Goal: Task Accomplishment & Management: Manage account settings

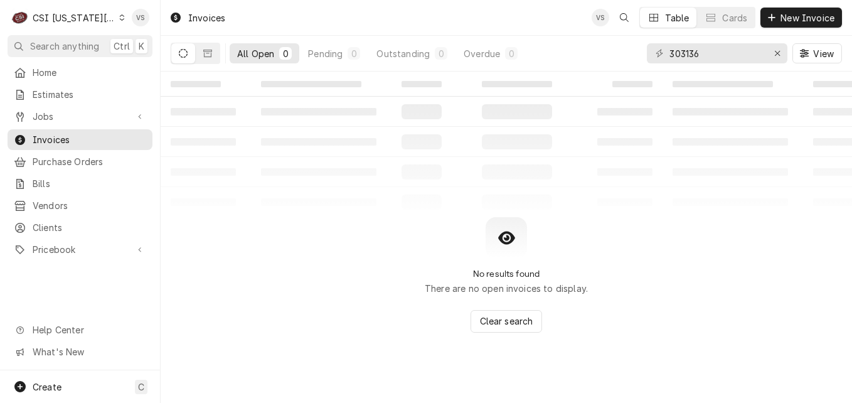
click at [118, 18] on div "C CSI [US_STATE] City" at bounding box center [68, 17] width 121 height 25
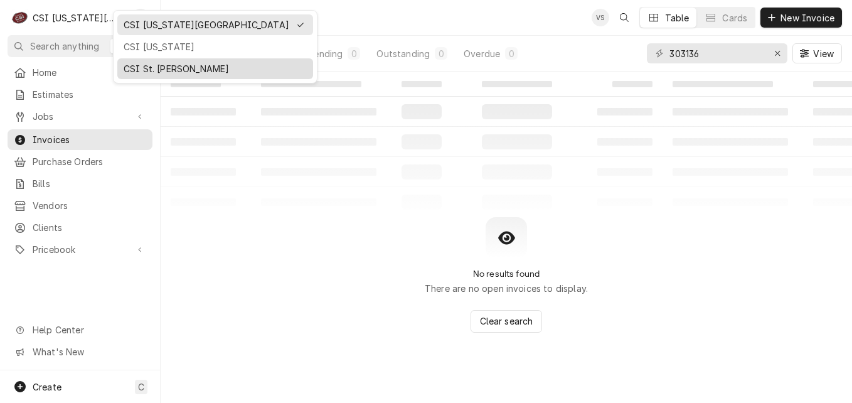
click at [140, 66] on div "CSI St. [PERSON_NAME]" at bounding box center [215, 68] width 183 height 13
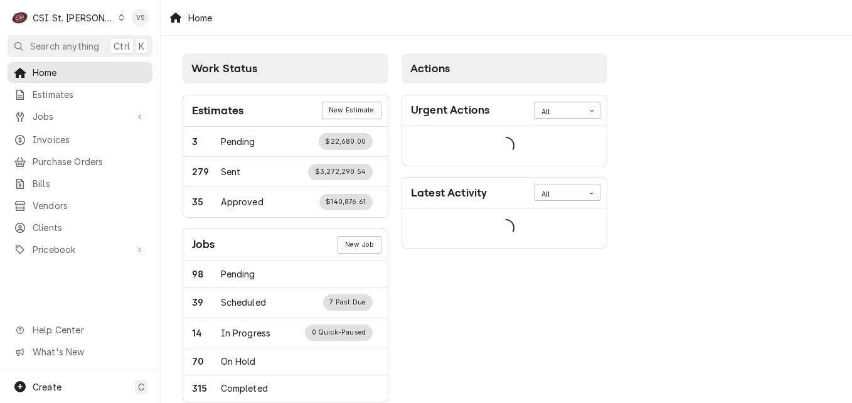
click at [82, 133] on span "Invoices" at bounding box center [90, 139] width 114 height 13
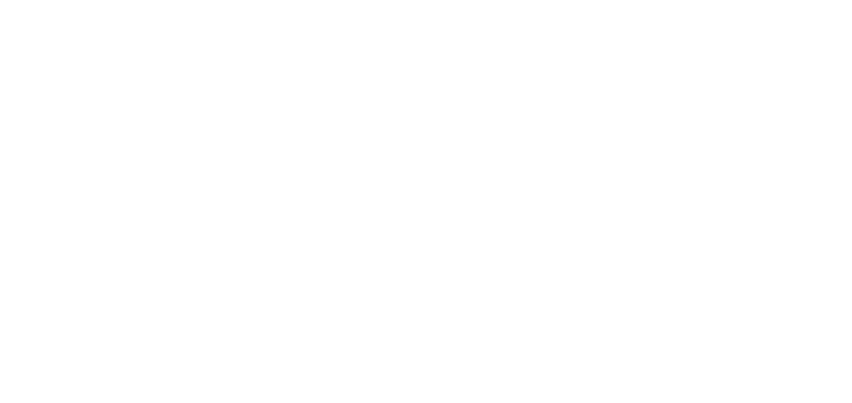
click at [62, 136] on div "Dynamic Content Wrapper" at bounding box center [426, 201] width 852 height 403
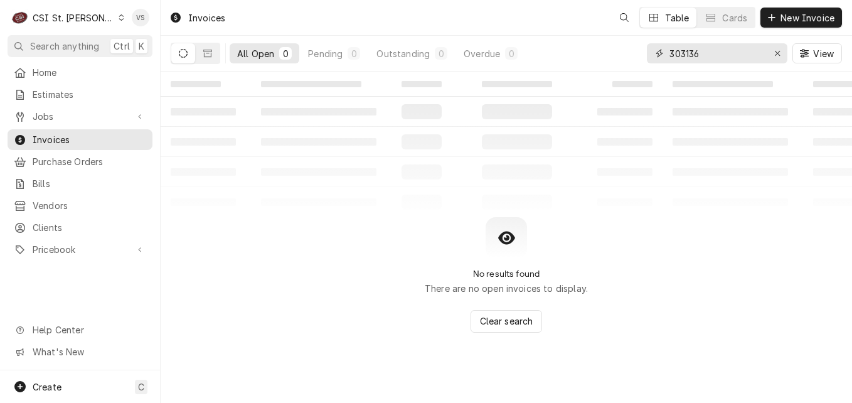
click at [647, 54] on div "303136" at bounding box center [717, 53] width 140 height 20
type input "4"
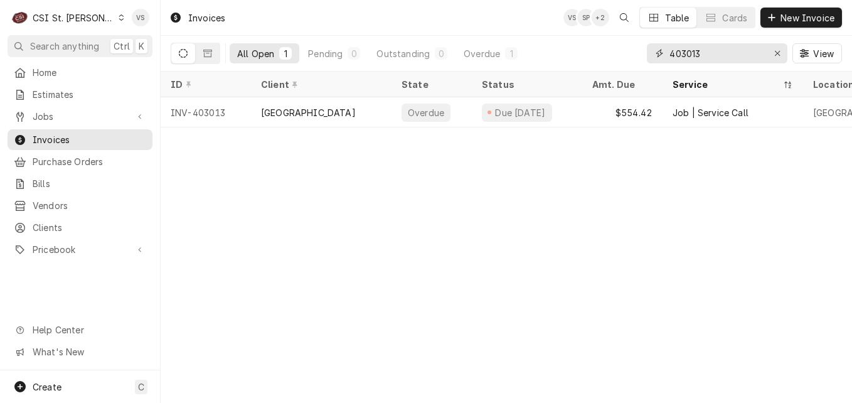
drag, startPoint x: 711, startPoint y: 55, endPoint x: 685, endPoint y: 54, distance: 26.4
click at [685, 54] on input "403013" at bounding box center [716, 53] width 94 height 20
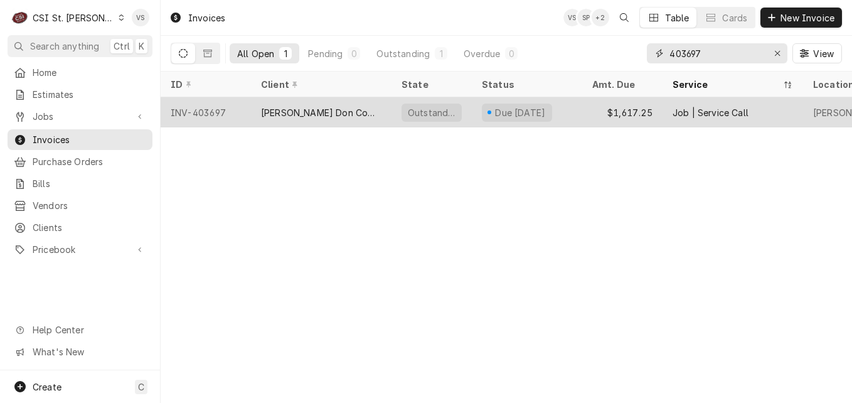
type input "403697"
click at [361, 114] on div "[PERSON_NAME] Don Company" at bounding box center [321, 112] width 140 height 30
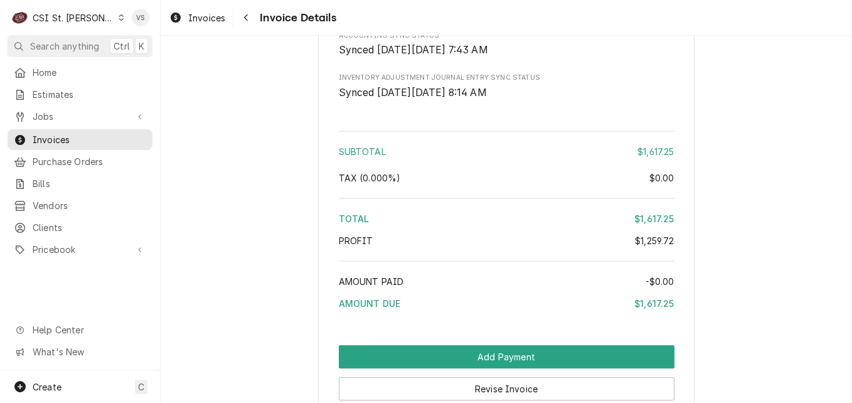
scroll to position [2697, 0]
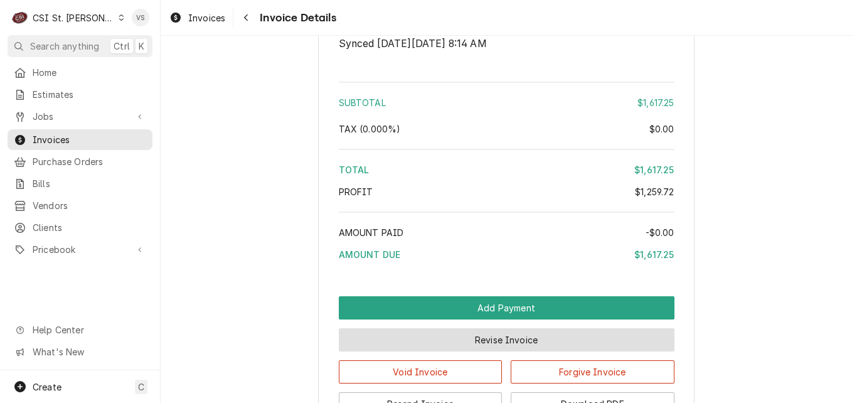
click at [448, 351] on button "Revise Invoice" at bounding box center [507, 339] width 336 height 23
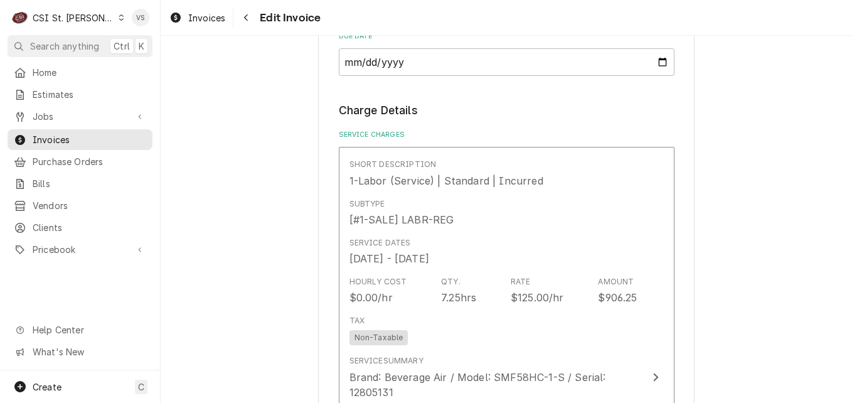
scroll to position [878, 0]
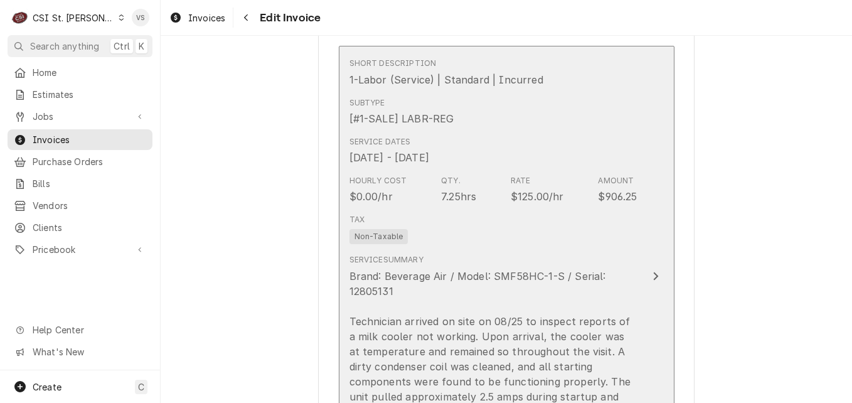
click at [533, 228] on div "Tax Non-Taxable" at bounding box center [493, 229] width 288 height 40
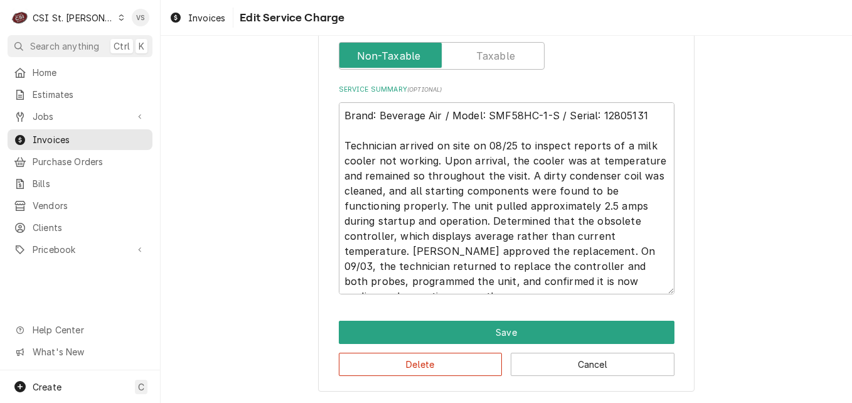
scroll to position [326, 0]
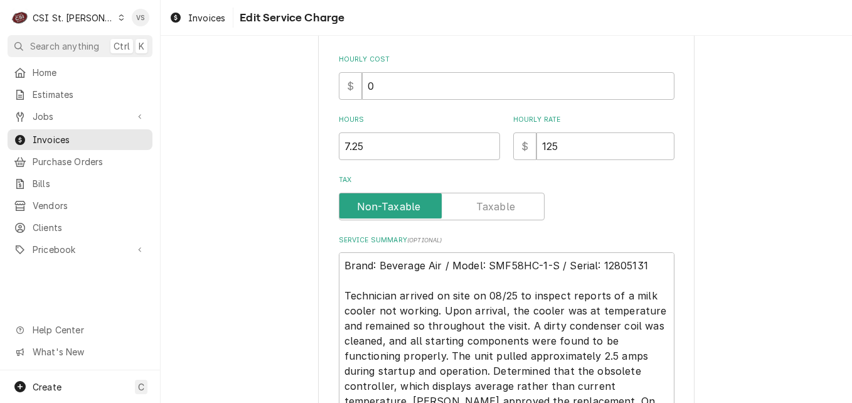
type textarea "x"
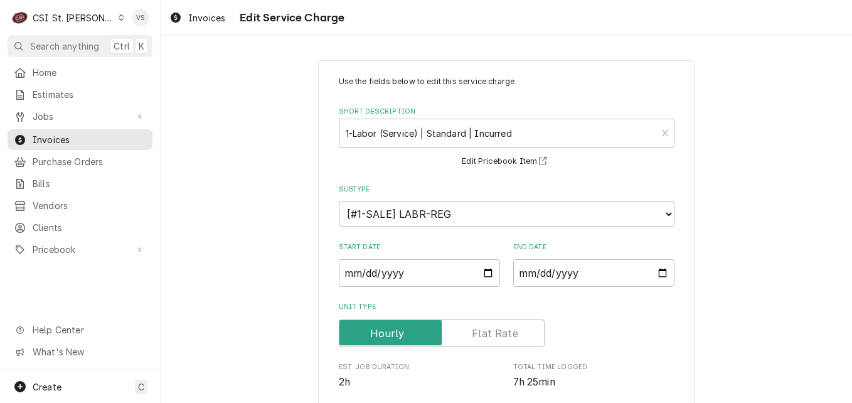
scroll to position [439, 0]
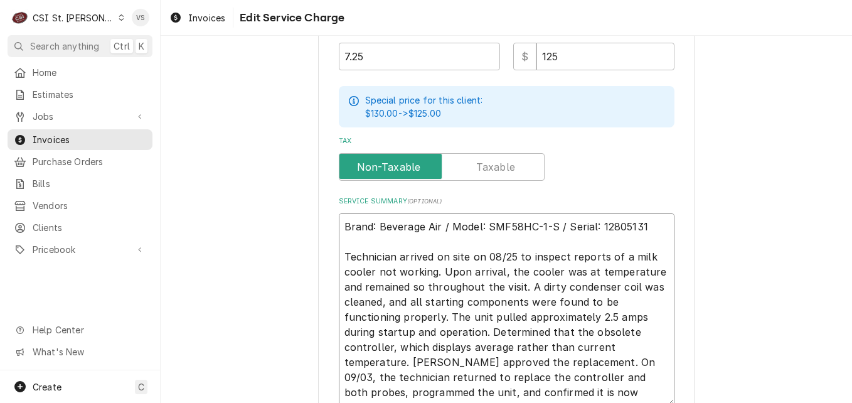
drag, startPoint x: 339, startPoint y: 225, endPoint x: 353, endPoint y: 238, distance: 19.5
click at [339, 225] on textarea "Brand: Beverage Air / Model: SMF58HC-1-S / Serial: 12805131 Technician arrived …" at bounding box center [507, 309] width 336 height 192
click at [339, 223] on textarea "Brand: Beverage Air / Model: SMF58HC-1-S / Serial: 12805131 Technician arrived …" at bounding box center [507, 309] width 336 height 192
type textarea "Brand: Beverage Air / Model: SMF58HC-1-S / Serial: 12805131 Technician arrived …"
type textarea "x"
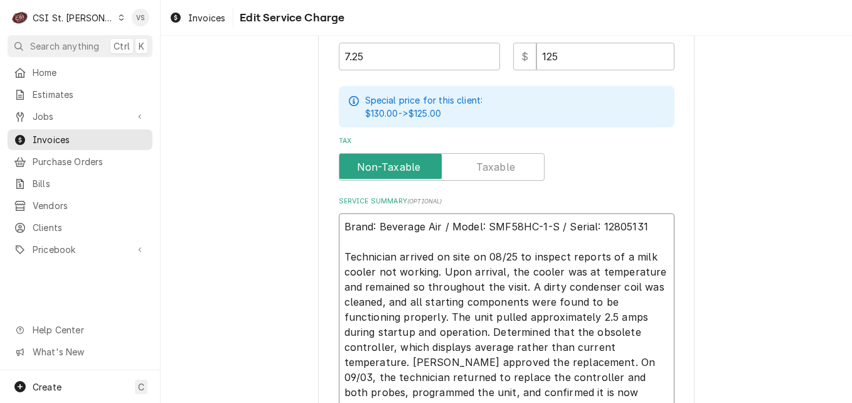
type textarea "P Brand: Beverage Air / Model: SMF58HC-1-S / Serial: 12805131 Technician arrive…"
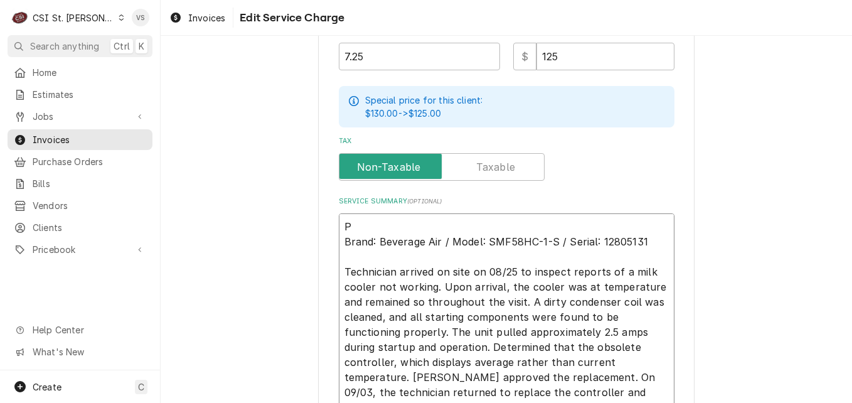
type textarea "x"
type textarea "PO Brand: Beverage Air / Model: SMF58HC-1-S / Serial: 12805131 Technician arriv…"
type textarea "x"
type textarea "PO Brand: Beverage Air / Model: SMF58HC-1-S / Serial: 12805131 Technician arriv…"
type textarea "x"
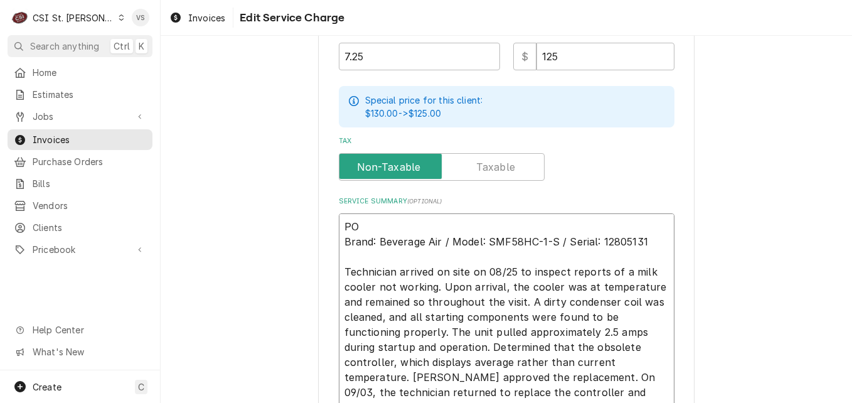
type textarea "PO # Brand: Beverage Air / Model: SMF58HC-1-S / Serial: 12805131 Technician arr…"
paste textarea "7005572370 - 10"
type textarea "x"
type textarea "PO #7005572370 - 10 Brand: Beverage Air / Model: SMF58HC-1-S / Serial: 12805131…"
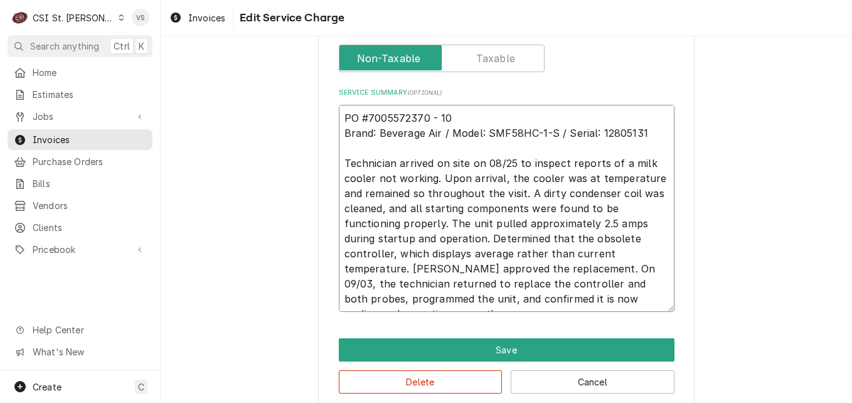
scroll to position [564, 0]
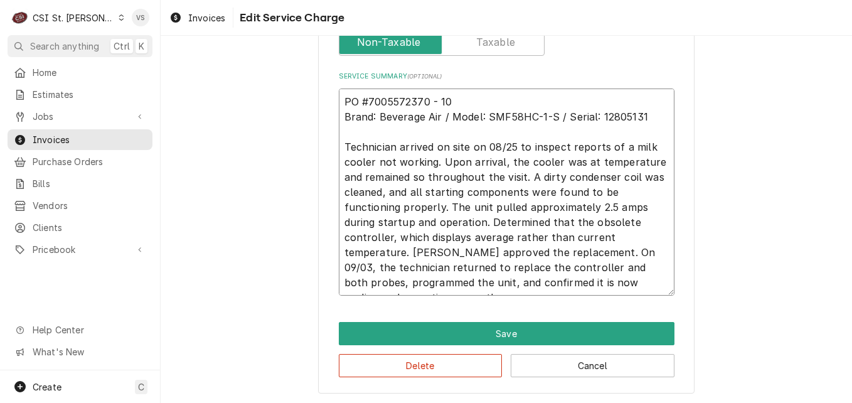
click at [423, 98] on textarea "PO #7005572370 - 10 Brand: Beverage Air / Model: SMF58HC-1-S / Serial: 12805131…" at bounding box center [507, 191] width 336 height 207
type textarea "x"
type textarea "PO #7005572370- 10 Brand: Beverage Air / Model: SMF58HC-1-S / Serial: 12805131 …"
type textarea "x"
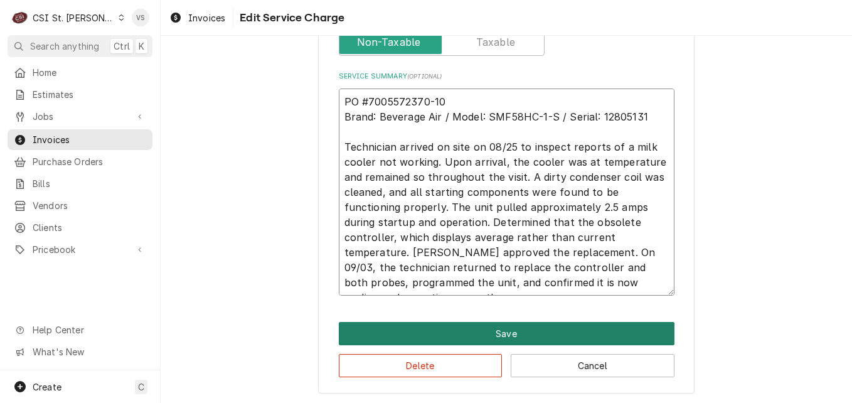
type textarea "PO #7005572370-10 Brand: Beverage Air / Model: SMF58HC-1-S / Serial: 12805131 T…"
click at [416, 336] on button "Save" at bounding box center [507, 333] width 336 height 23
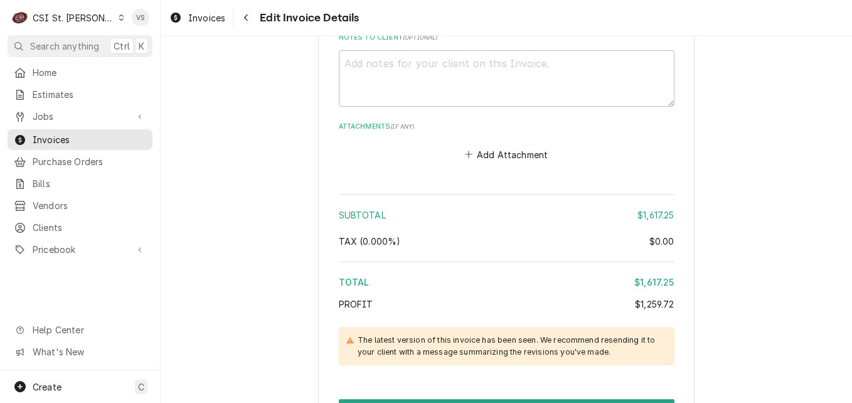
scroll to position [2663, 0]
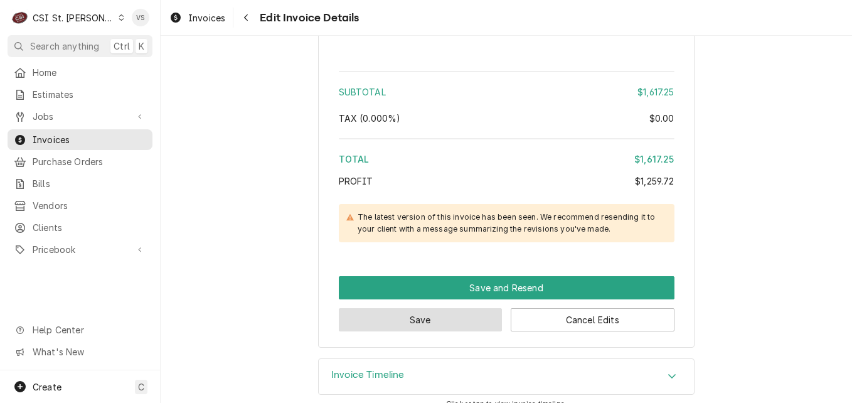
click at [445, 312] on button "Save" at bounding box center [421, 319] width 164 height 23
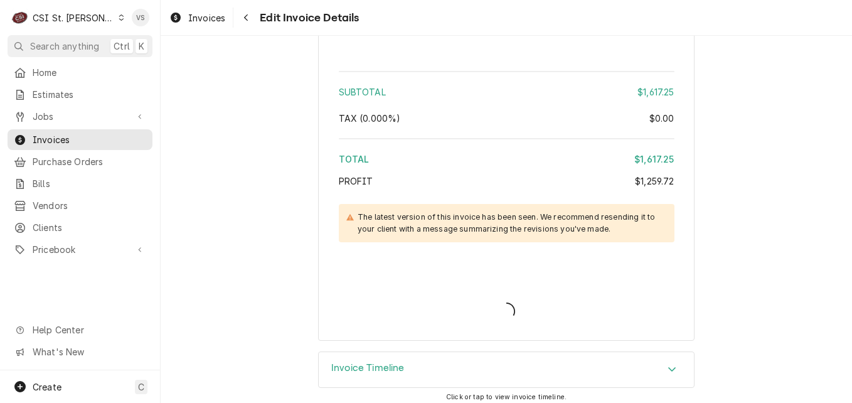
scroll to position [2656, 0]
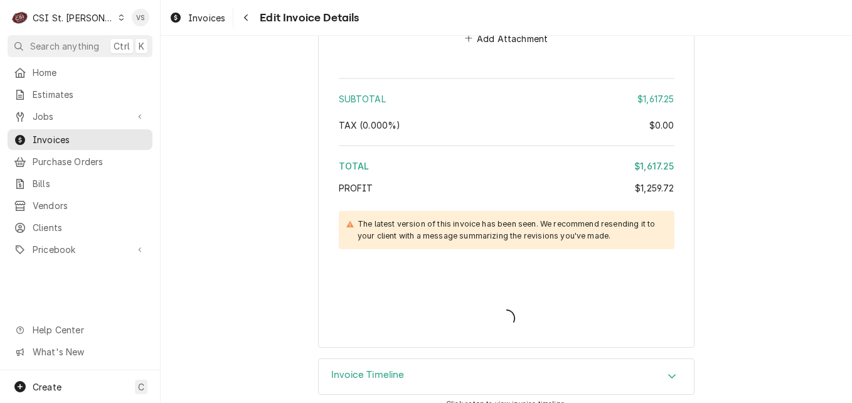
type textarea "x"
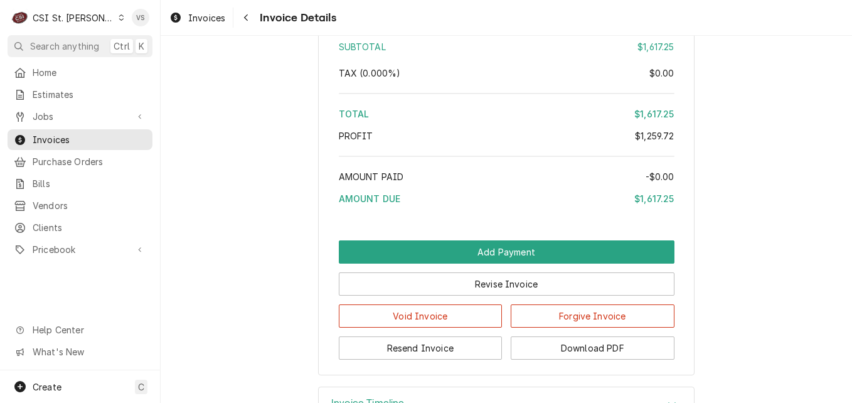
scroll to position [2795, 0]
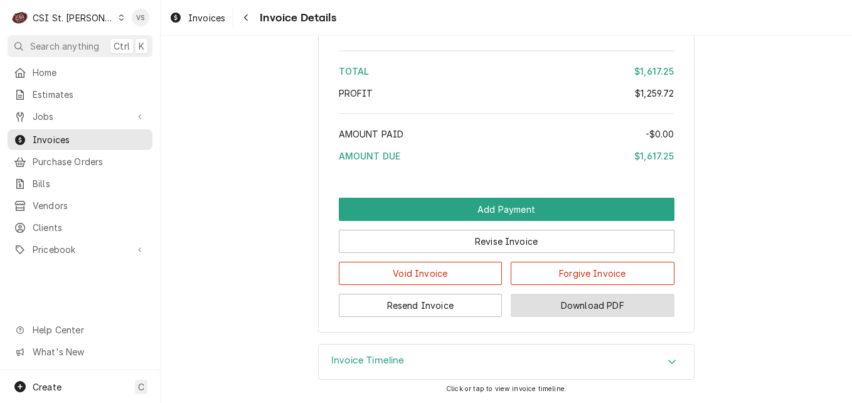
click at [598, 304] on button "Download PDF" at bounding box center [593, 305] width 164 height 23
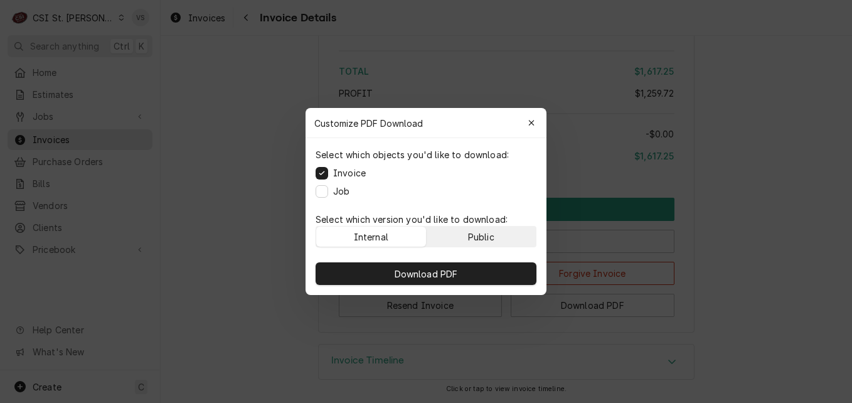
click at [507, 234] on button "Public" at bounding box center [482, 236] width 110 height 20
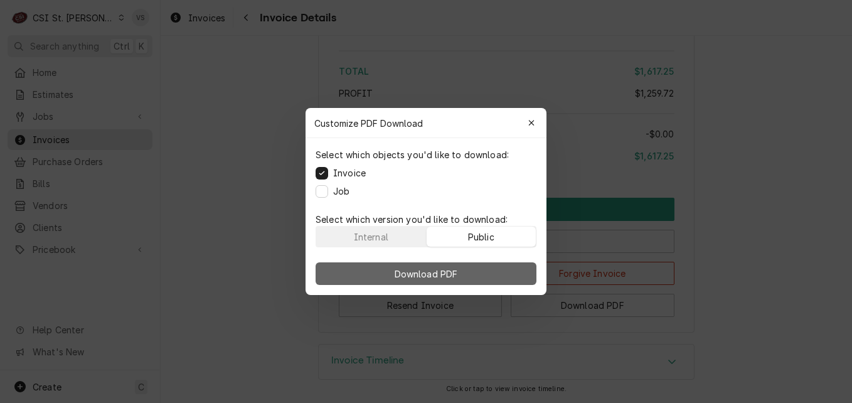
click at [506, 264] on button "Download PDF" at bounding box center [425, 273] width 221 height 23
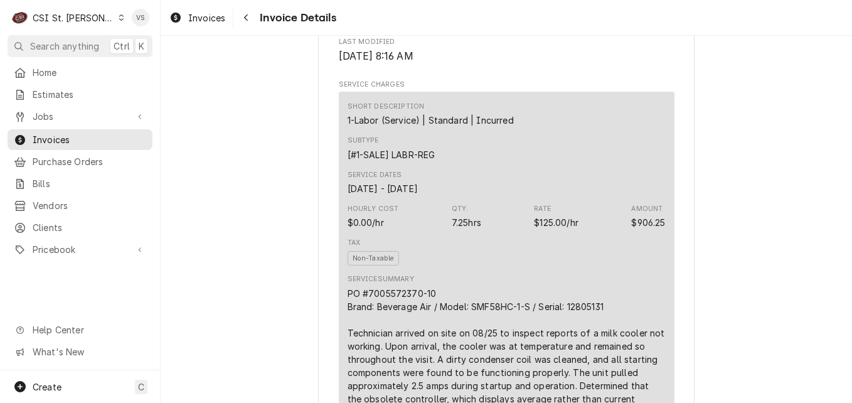
scroll to position [725, 0]
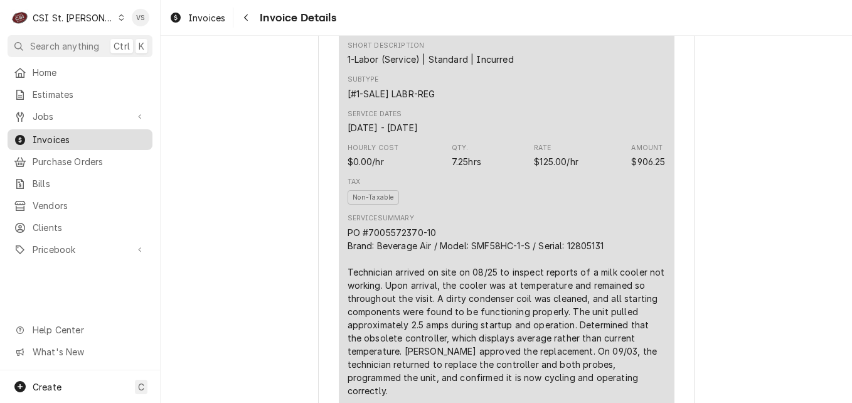
click at [63, 133] on span "Invoices" at bounding box center [90, 139] width 114 height 13
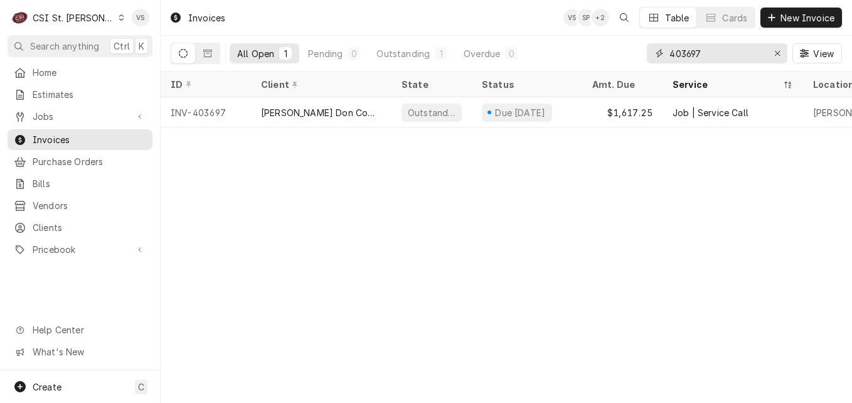
click at [687, 54] on input "403697" at bounding box center [716, 53] width 94 height 20
click at [706, 52] on input "403697" at bounding box center [716, 53] width 94 height 20
drag, startPoint x: 706, startPoint y: 52, endPoint x: 687, endPoint y: 53, distance: 18.9
click at [687, 53] on input "403697" at bounding box center [716, 53] width 94 height 20
type input "403955"
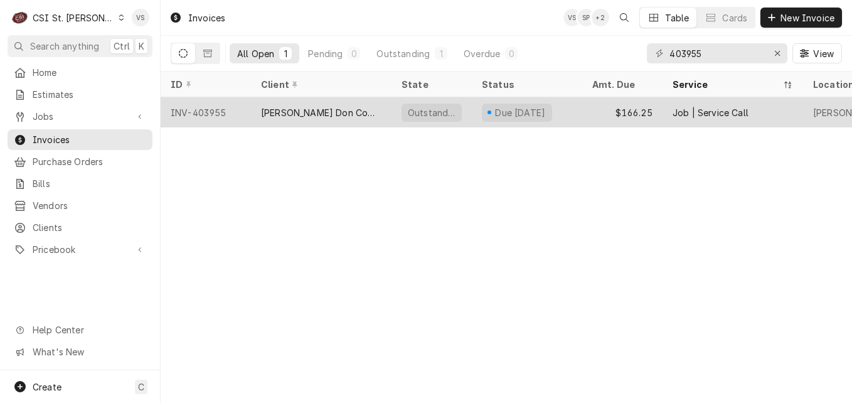
click at [286, 110] on div "[PERSON_NAME] Don Company" at bounding box center [321, 112] width 120 height 13
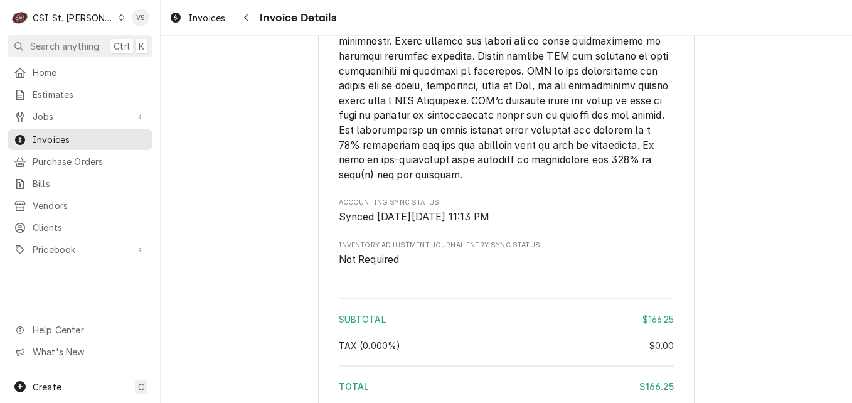
scroll to position [2238, 0]
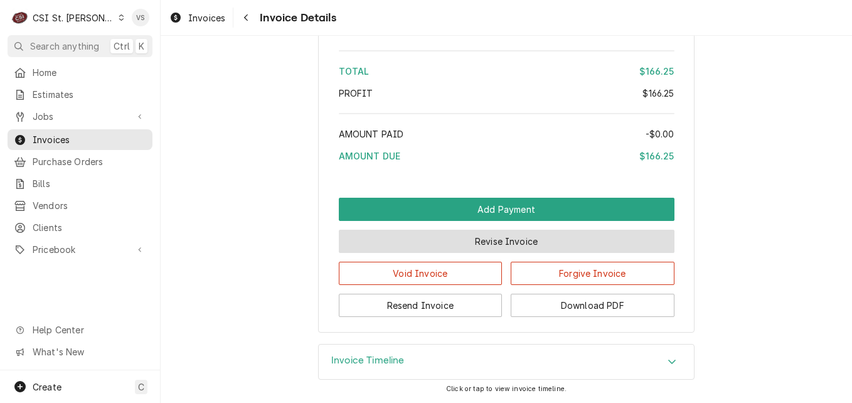
click at [449, 242] on button "Revise Invoice" at bounding box center [507, 241] width 336 height 23
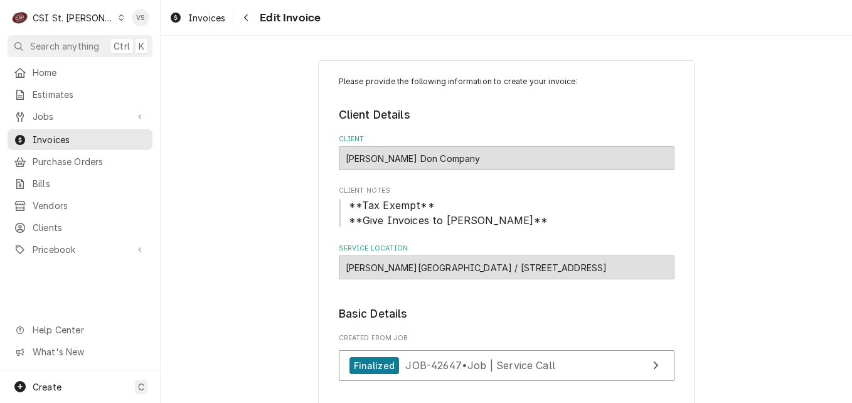
click at [449, 242] on fieldset "Client Details Client [PERSON_NAME] Company Client Notes **Tax Exempt** **Give …" at bounding box center [507, 193] width 336 height 172
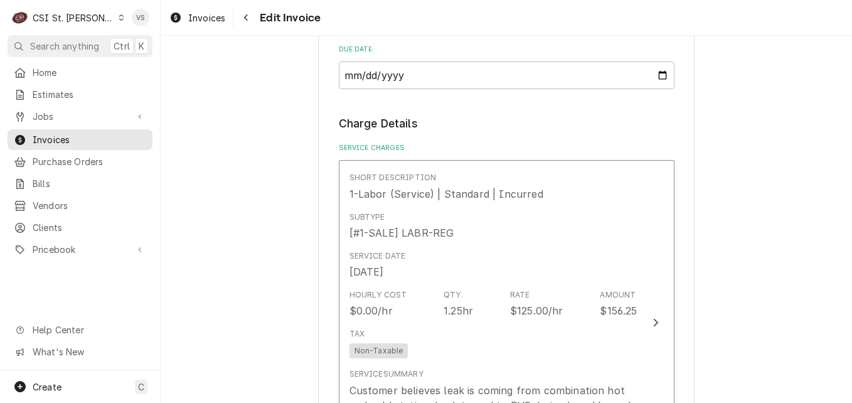
scroll to position [690, 0]
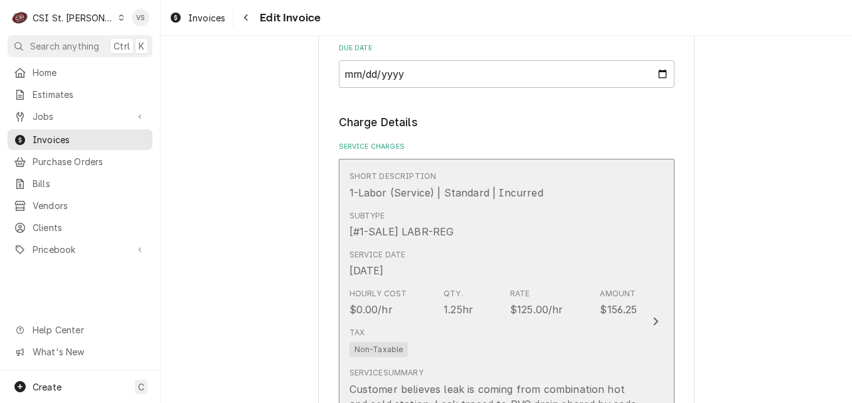
click at [462, 218] on div "Short Description 1-Labor (Service) | Standard | Incurred Subtype [#1-SALE] LAB…" at bounding box center [493, 321] width 288 height 310
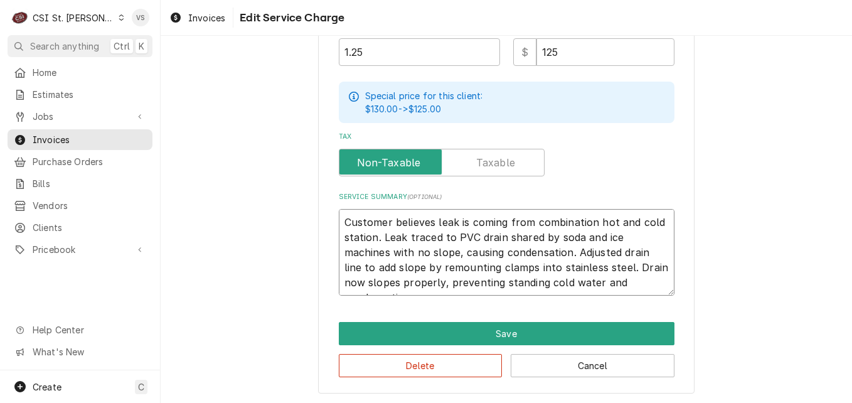
click at [339, 218] on textarea "Customer believes leak is coming from combination hot and cold station. Leak tr…" at bounding box center [507, 252] width 336 height 87
type textarea "x"
type textarea "Customer believes leak is coming from combination hot and cold station. Leak tr…"
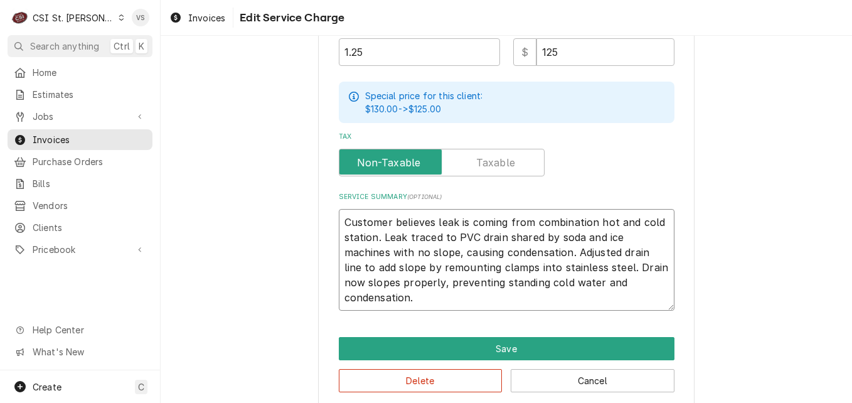
type textarea "x"
type textarea "p Customer believes leak is coming from combination hot and cold station. Leak …"
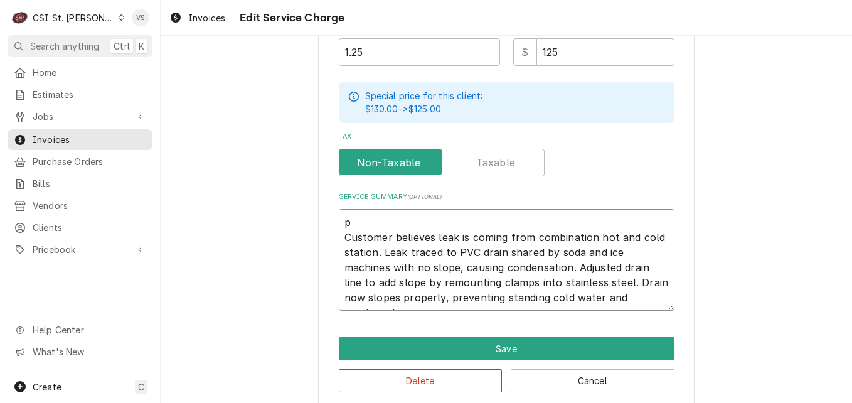
type textarea "x"
type textarea "po Customer believes leak is coming from combination hot and cold station. Leak…"
type textarea "x"
type textarea "po Customer believes leak is coming from combination hot and cold station. Leak…"
type textarea "x"
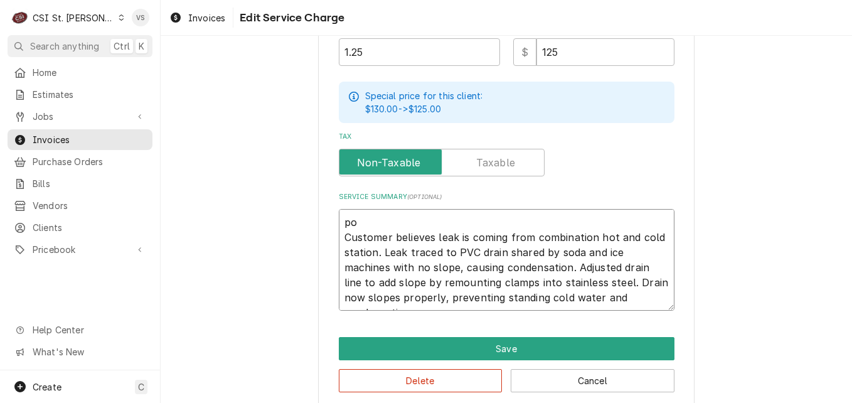
type textarea "po Customer believes leak is coming from combination hot and cold station. Leak…"
type textarea "x"
type textarea "p Customer believes leak is coming from combination hot and cold station. Leak …"
type textarea "x"
type textarea "Customer believes leak is coming from combination hot and cold station. Leak tr…"
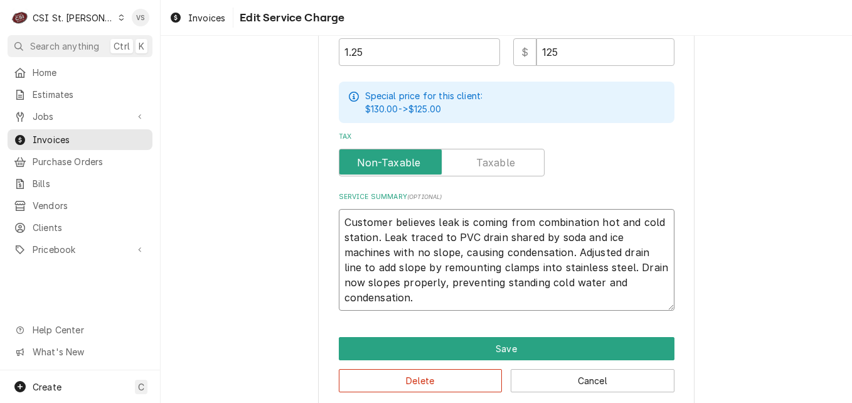
type textarea "x"
type textarea "P Customer believes leak is coming from combination hot and cold station. Leak …"
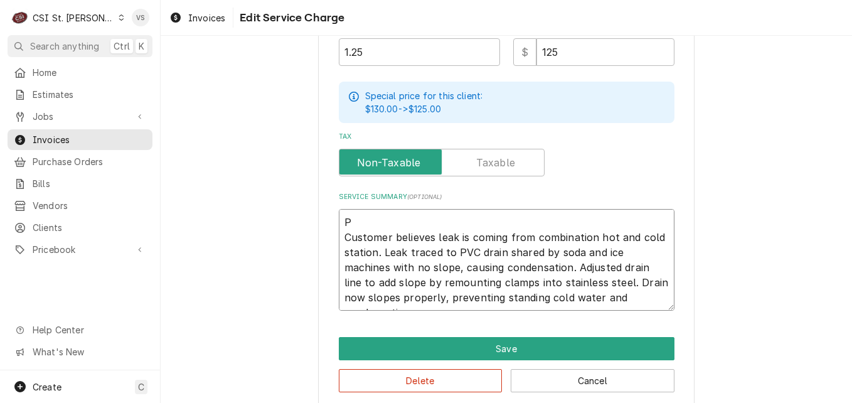
type textarea "x"
type textarea "PO Customer believes leak is coming from combination hot and cold station. Leak…"
type textarea "x"
type textarea "PO Customer believes leak is coming from combination hot and cold station. Leak…"
type textarea "x"
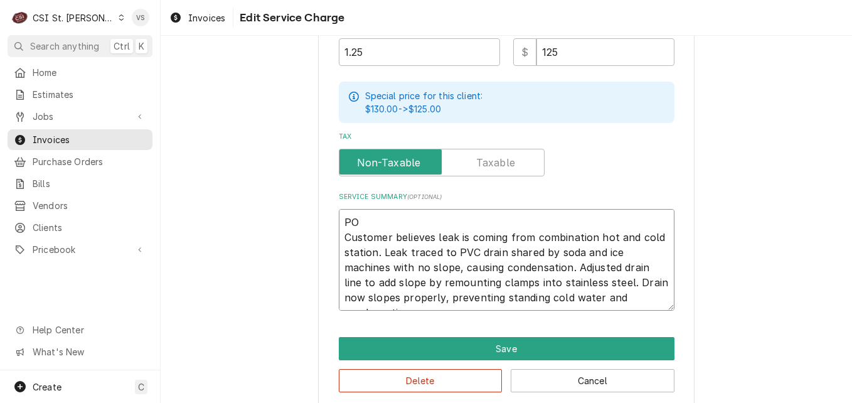
type textarea "PO # Customer believes leak is coming from combination hot and cold station. Le…"
paste textarea "7005572380 - 10"
type textarea "x"
type textarea "PO #7005572380 - 10 Customer believes leak is coming from combination hot and c…"
click at [422, 220] on textarea "PO #7005572380 - 10 Customer believes leak is coming from combination hot and c…" at bounding box center [507, 260] width 336 height 102
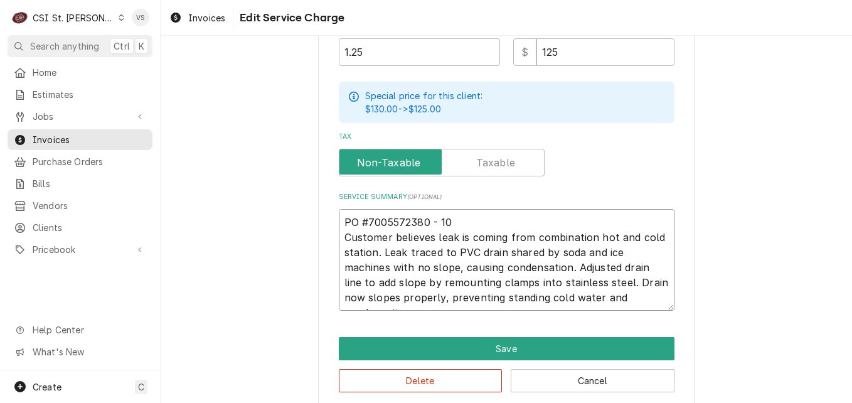
type textarea "x"
type textarea "PO #7005572380- 10 Customer believes leak is coming from combination hot and co…"
type textarea "x"
drag, startPoint x: 447, startPoint y: 216, endPoint x: 336, endPoint y: 217, distance: 110.4
click at [339, 217] on textarea "PO #7005572380-10 Customer believes leak is coming from combination hot and col…" at bounding box center [507, 260] width 336 height 102
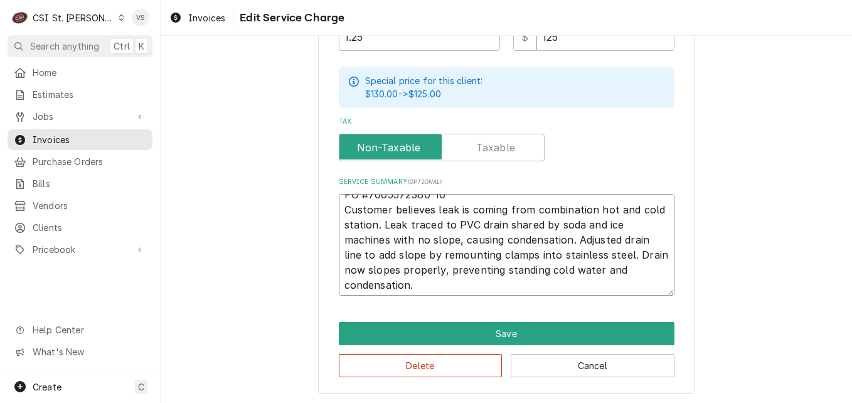
scroll to position [15, 0]
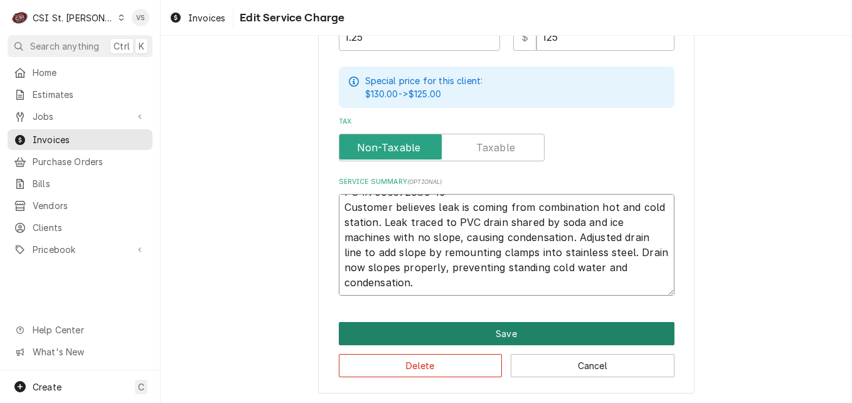
type textarea "PO #7005572380-10 Customer believes leak is coming from combination hot and col…"
click at [514, 326] on button "Save" at bounding box center [507, 333] width 336 height 23
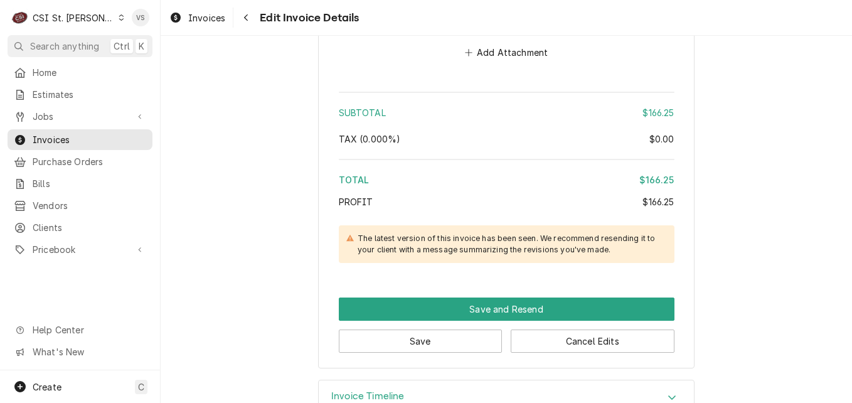
scroll to position [1843, 0]
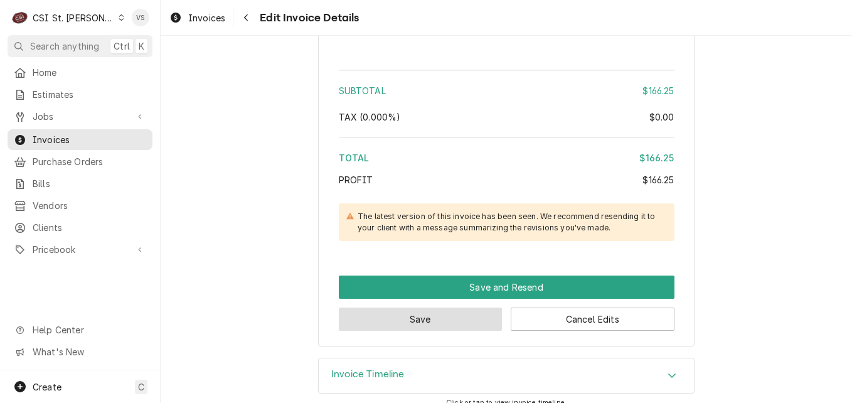
click at [425, 312] on button "Save" at bounding box center [421, 318] width 164 height 23
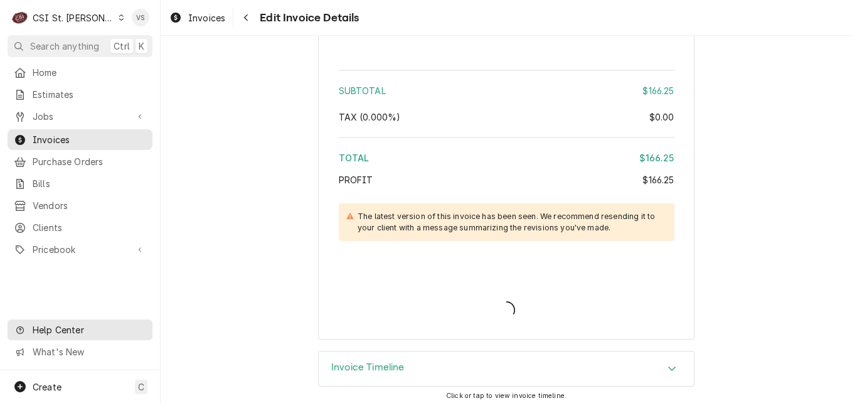
type textarea "x"
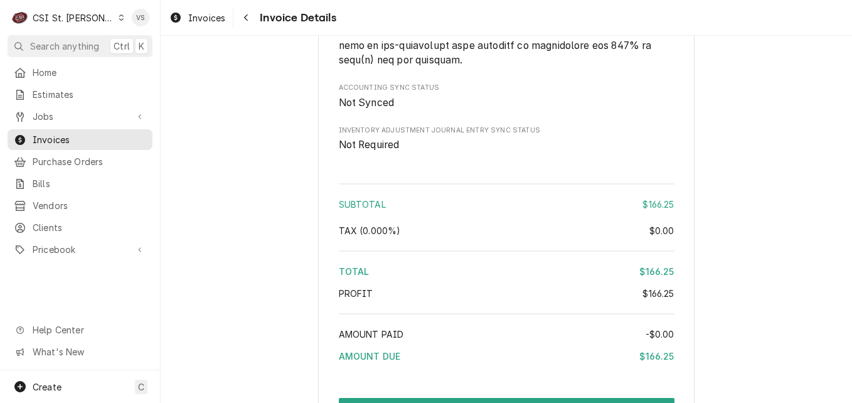
scroll to position [2208, 0]
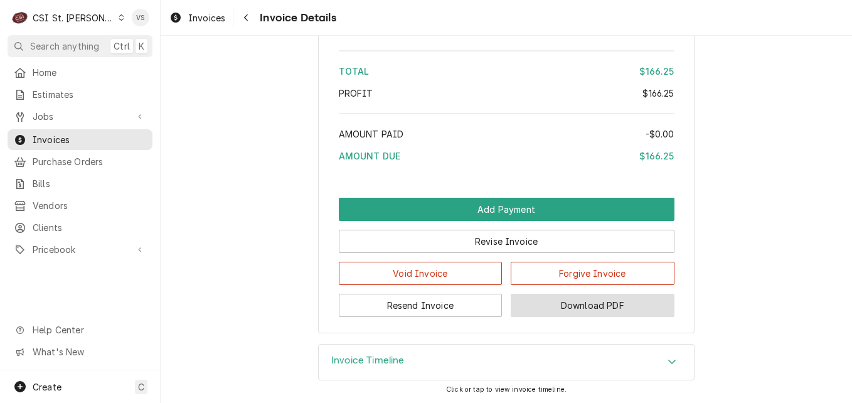
click at [560, 307] on button "Download PDF" at bounding box center [593, 305] width 164 height 23
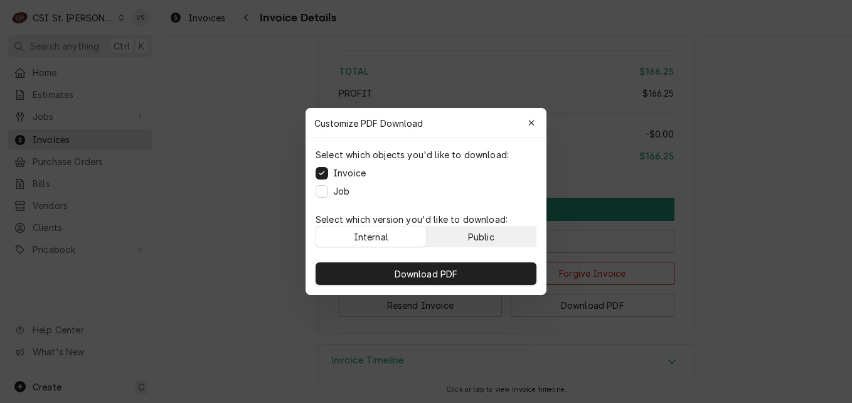
click at [506, 235] on button "Public" at bounding box center [482, 236] width 110 height 20
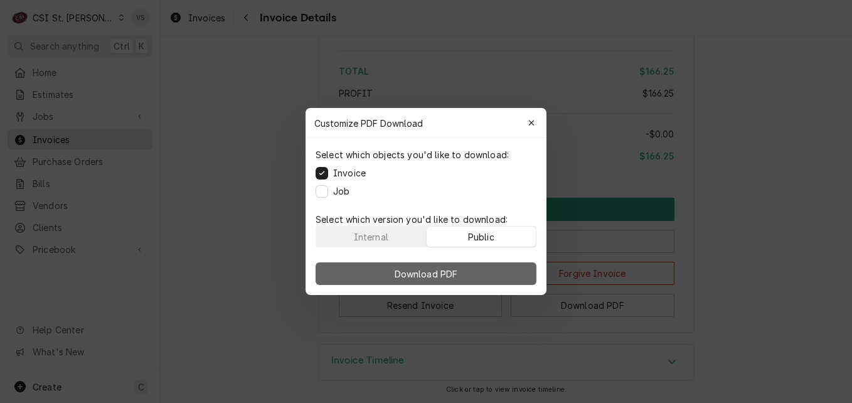
click at [516, 271] on button "Download PDF" at bounding box center [425, 273] width 221 height 23
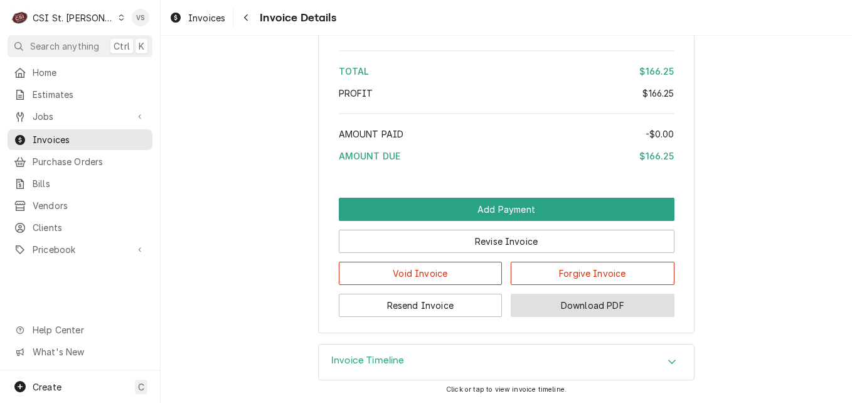
click at [540, 309] on button "Download PDF" at bounding box center [593, 305] width 164 height 23
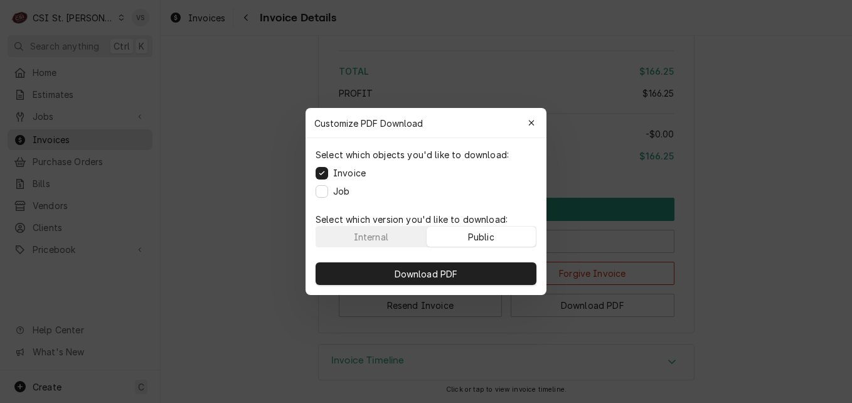
click at [494, 235] on div "Public" at bounding box center [481, 236] width 26 height 13
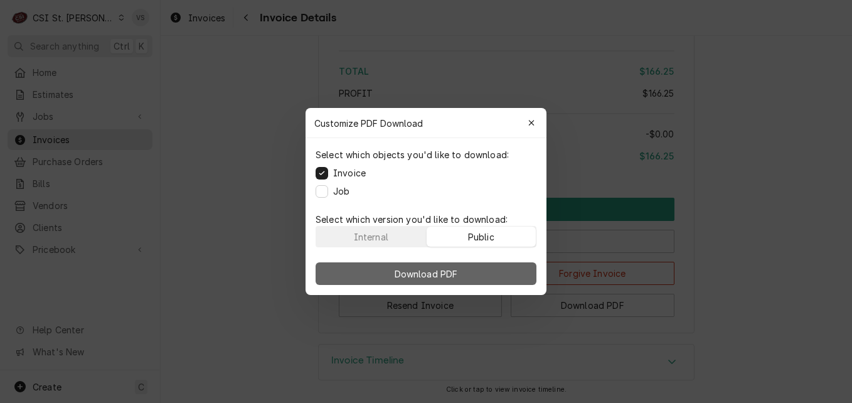
click at [493, 267] on button "Download PDF" at bounding box center [425, 273] width 221 height 23
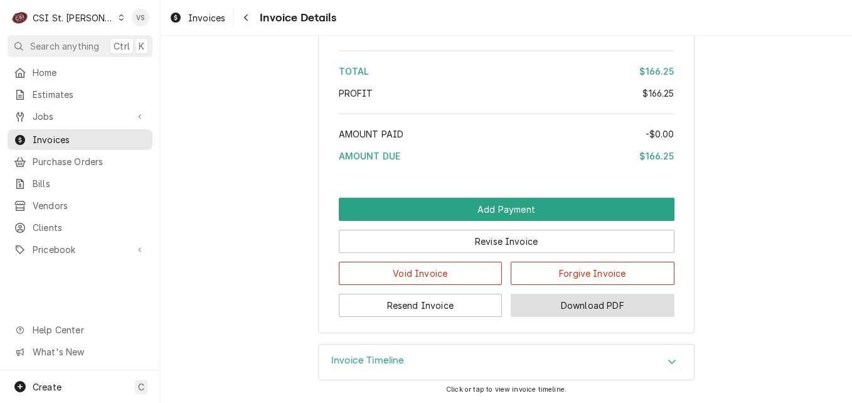
click at [573, 307] on button "Download PDF" at bounding box center [593, 305] width 164 height 23
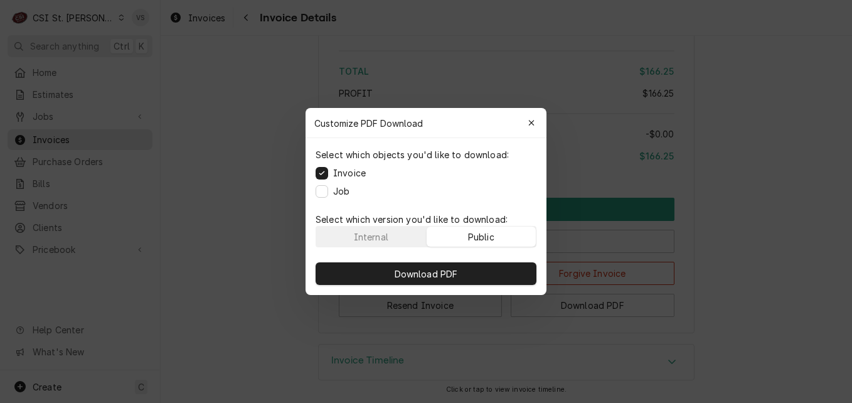
click at [489, 236] on div "Public" at bounding box center [481, 236] width 26 height 13
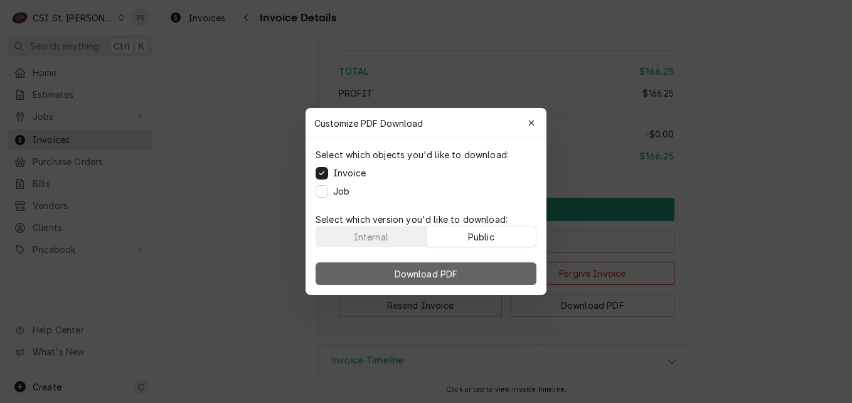
click at [499, 267] on button "Download PDF" at bounding box center [425, 273] width 221 height 23
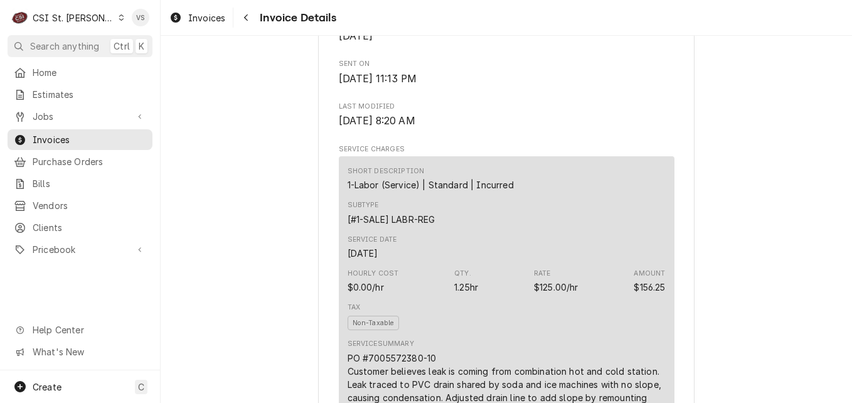
scroll to position [766, 0]
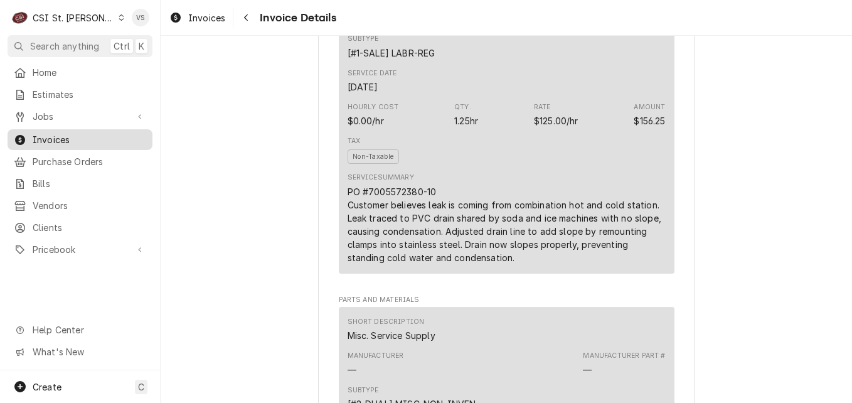
click at [82, 137] on span "Invoices" at bounding box center [90, 139] width 114 height 13
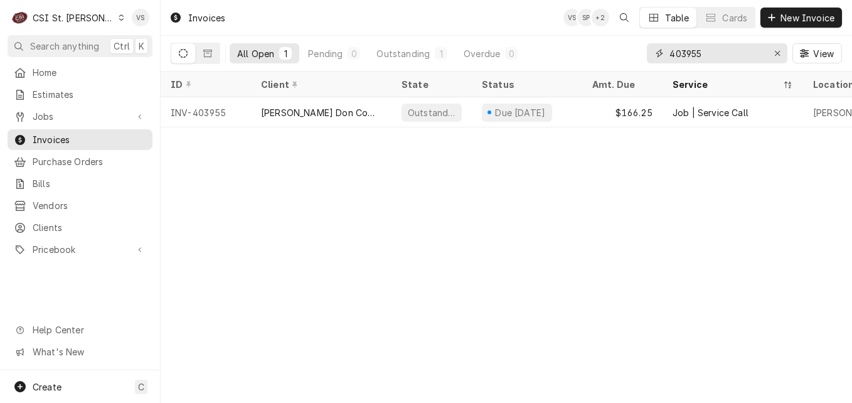
drag, startPoint x: 703, startPoint y: 55, endPoint x: 686, endPoint y: 52, distance: 17.7
click at [686, 52] on input "403955" at bounding box center [716, 53] width 94 height 20
type input "403673"
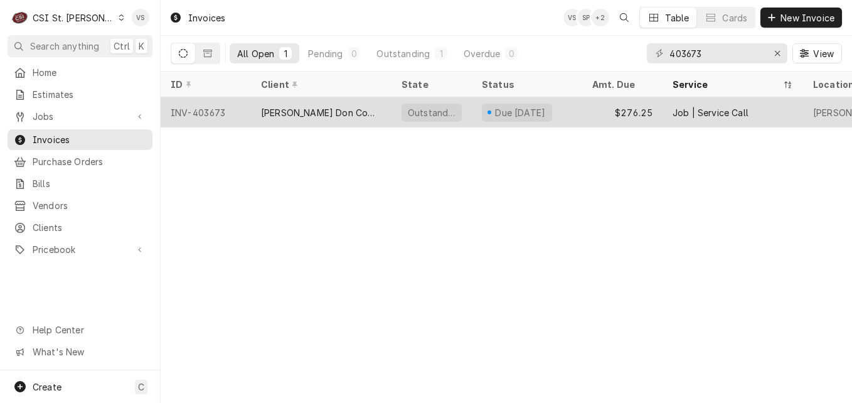
click at [382, 114] on div "[PERSON_NAME] Don Company" at bounding box center [321, 112] width 140 height 30
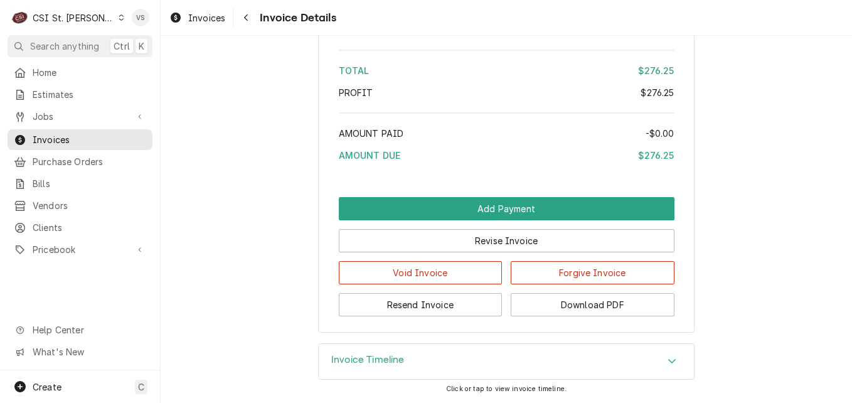
scroll to position [2190, 0]
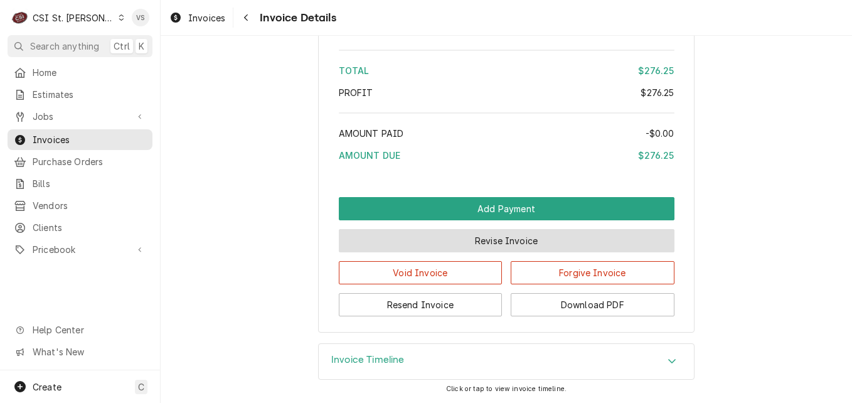
click at [514, 241] on button "Revise Invoice" at bounding box center [507, 240] width 336 height 23
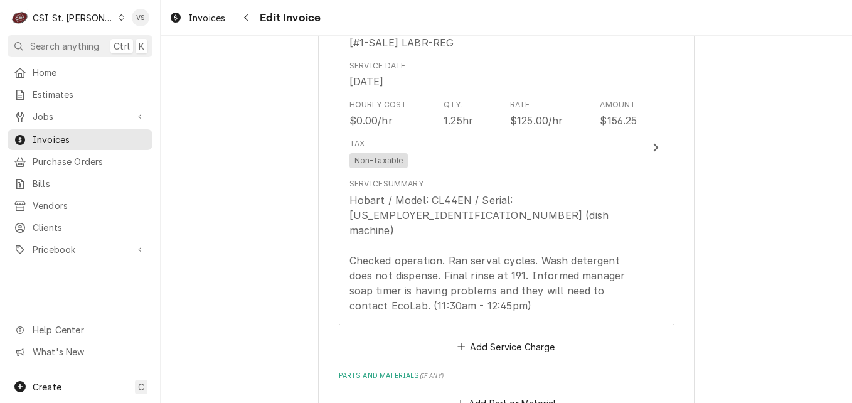
scroll to position [878, 0]
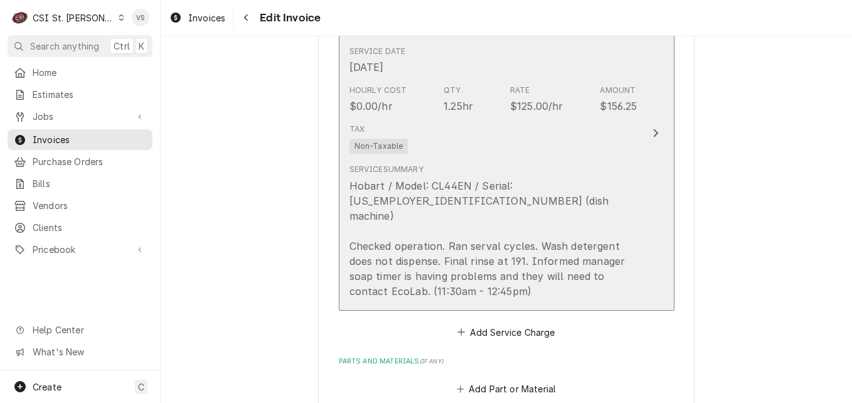
click at [494, 144] on div "Tax Non-Taxable" at bounding box center [493, 139] width 288 height 40
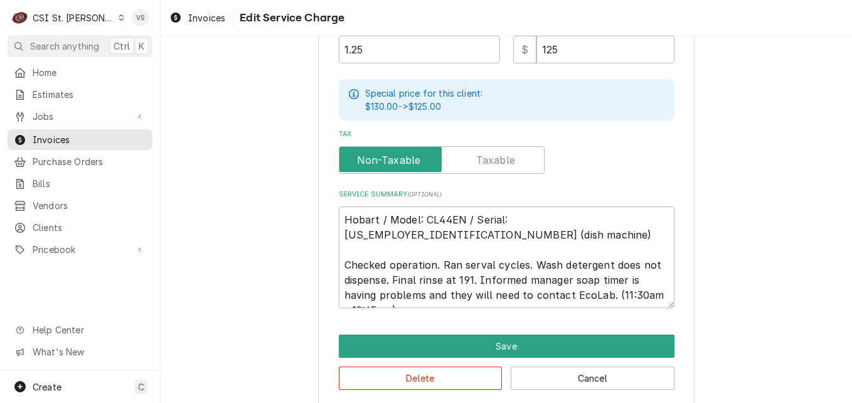
scroll to position [459, 0]
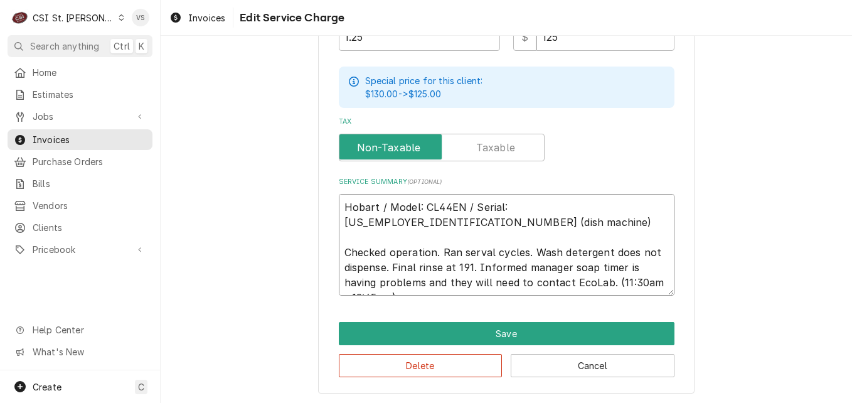
click at [339, 203] on textarea "Hobart / Model: CL44EN / Serial: [US_EMPLOYER_IDENTIFICATION_NUMBER] (dish mach…" at bounding box center [507, 245] width 336 height 102
type textarea "x"
type textarea "Hobart / Model: CL44EN / Serial: 85-1106288 (dish machine) Checked operation. R…"
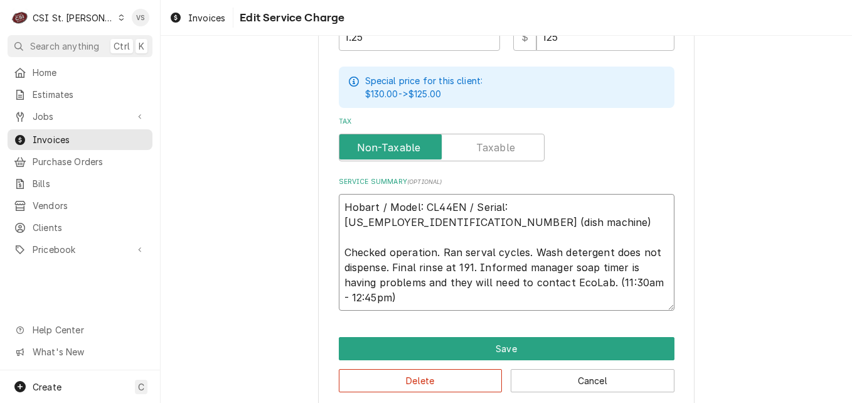
click at [342, 199] on textarea "Hobart / Model: CL44EN / Serial: 85-1106288 (dish machine) Checked operation. R…" at bounding box center [507, 252] width 336 height 117
paste textarea "7005572390 - 10"
type textarea "x"
type textarea "7005572390 - 10 Hobart / Model: CL44EN / Serial: 85-1106288 (dish machine) Chec…"
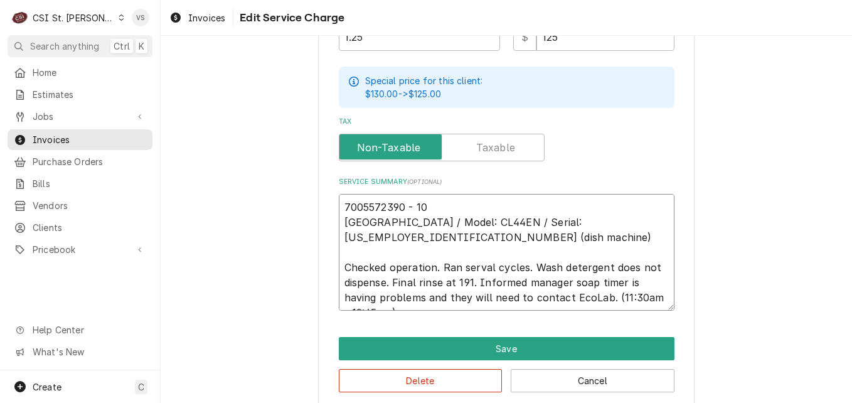
click at [339, 201] on textarea "7005572390 - 10 Hobart / Model: CL44EN / Serial: 85-1106288 (dish machine) Chec…" at bounding box center [507, 252] width 336 height 117
type textarea "x"
type textarea "P7005572390 - 10 Hobart / Model: CL44EN / Serial: 85-1106288 (dish machine) Che…"
type textarea "x"
type textarea "PI7005572390 - 10 Hobart / Model: CL44EN / Serial: 85-1106288 (dish machine) Ch…"
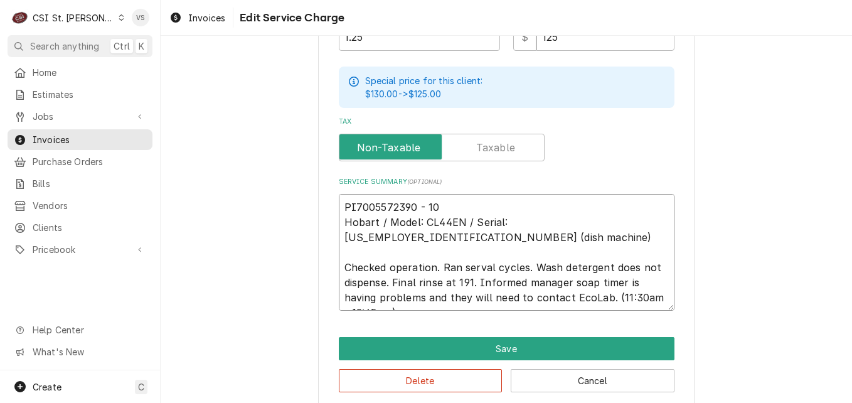
type textarea "x"
type textarea "P7005572390 - 10 Hobart / Model: CL44EN / Serial: 85-1106288 (dish machine) Che…"
type textarea "x"
type textarea "PO7005572390 - 10 Hobart / Model: CL44EN / Serial: 85-1106288 (dish machine) Ch…"
type textarea "x"
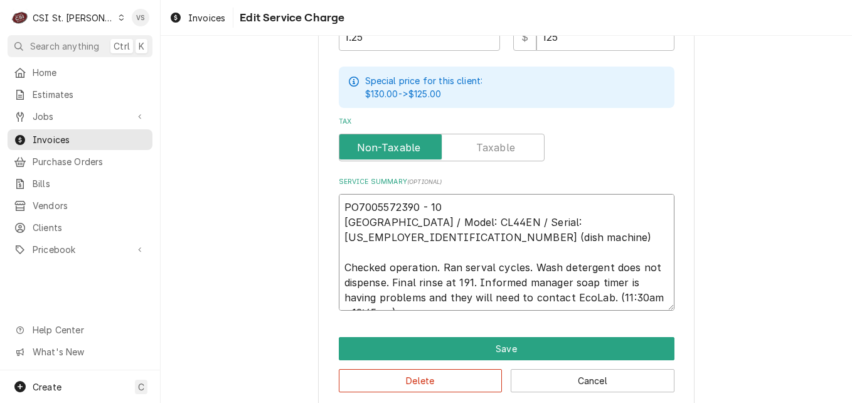
type textarea "PO 7005572390 - 10 Hobart / Model: CL44EN / Serial: 85-1106288 (dish machine) C…"
type textarea "x"
type textarea "PO #7005572390 - 10 Hobart / Model: CL44EN / Serial: 85-1106288 (dish machine) …"
click at [423, 204] on textarea "PO #7005572390 - 10 Hobart / Model: CL44EN / Serial: 85-1106288 (dish machine) …" at bounding box center [507, 252] width 336 height 117
type textarea "x"
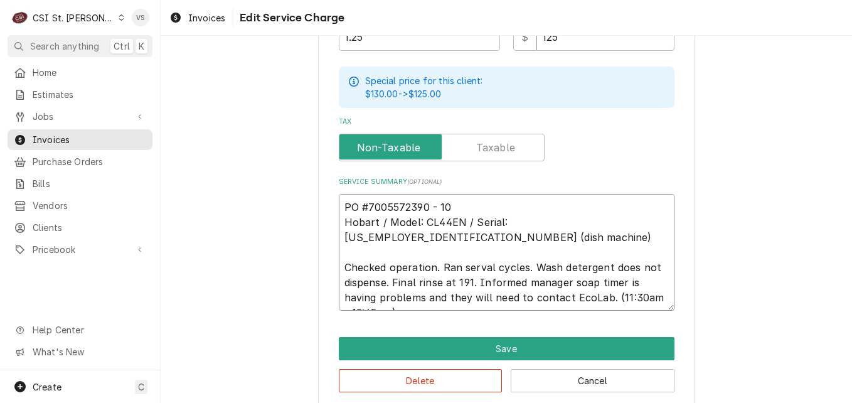
type textarea "PO #7005572390- 10 Hobart / Model: CL44EN / Serial: 85-1106288 (dish machine) C…"
type textarea "x"
drag, startPoint x: 341, startPoint y: 203, endPoint x: 459, endPoint y: 209, distance: 117.5
click at [459, 209] on textarea "PO #7005572390-10 Hobart / Model: CL44EN / Serial: 85-1106288 (dish machine) Ch…" at bounding box center [507, 252] width 336 height 117
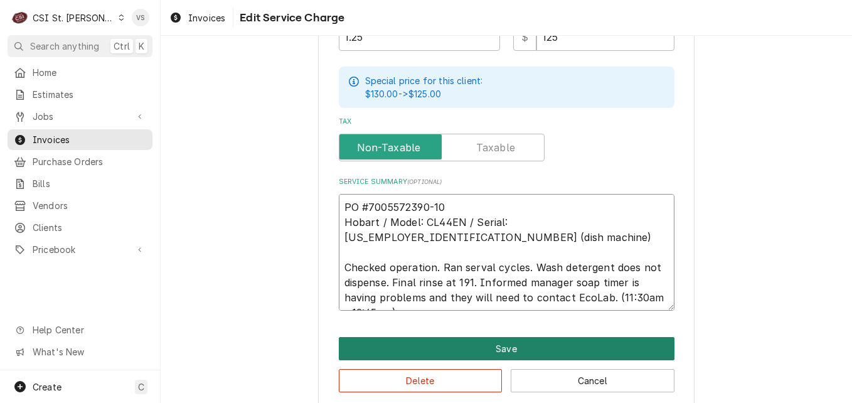
type textarea "PO #7005572390-10 Hobart / Model: CL44EN / Serial: 85-1106288 (dish machine) Ch…"
click at [529, 344] on button "Save" at bounding box center [507, 348] width 336 height 23
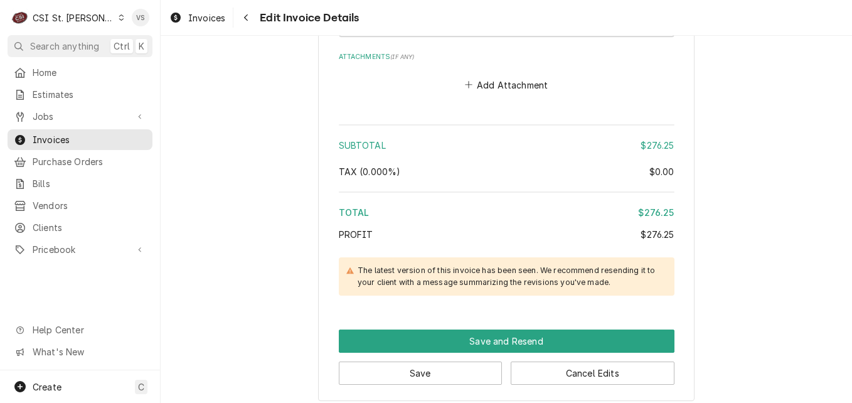
scroll to position [1803, 0]
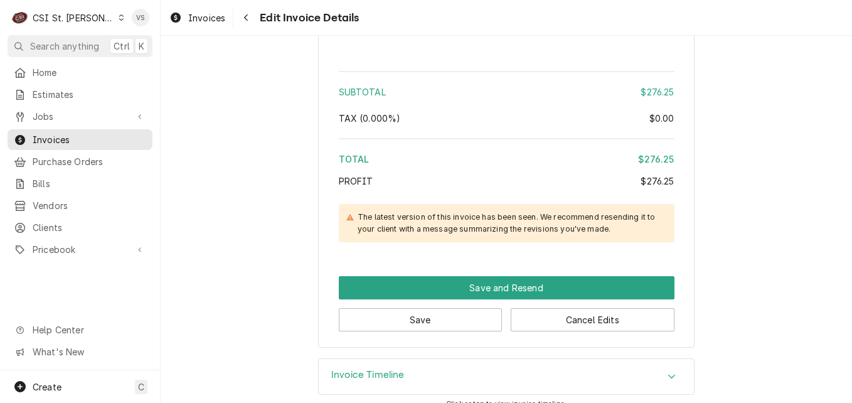
click at [667, 371] on icon "Accordion Header" at bounding box center [671, 376] width 9 height 10
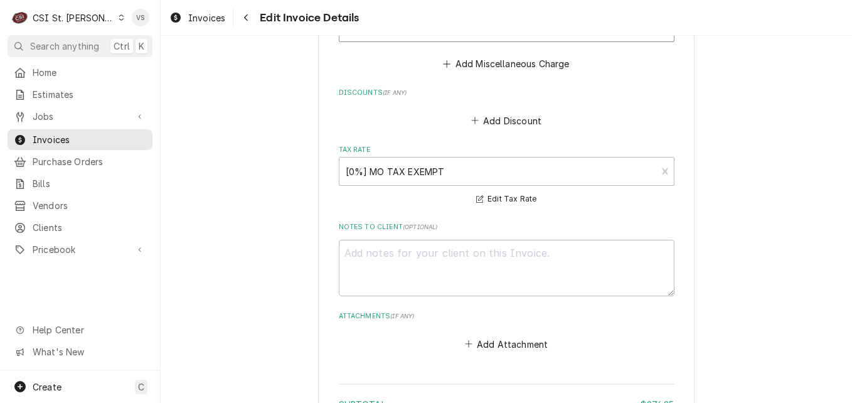
scroll to position [1819, 0]
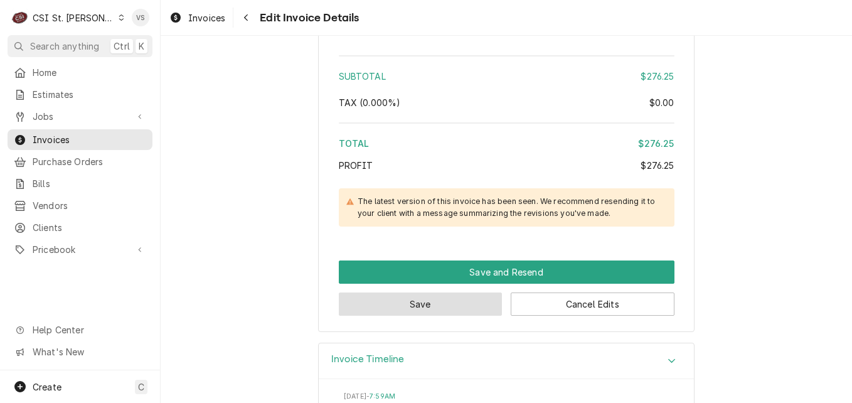
click at [450, 294] on button "Save" at bounding box center [421, 303] width 164 height 23
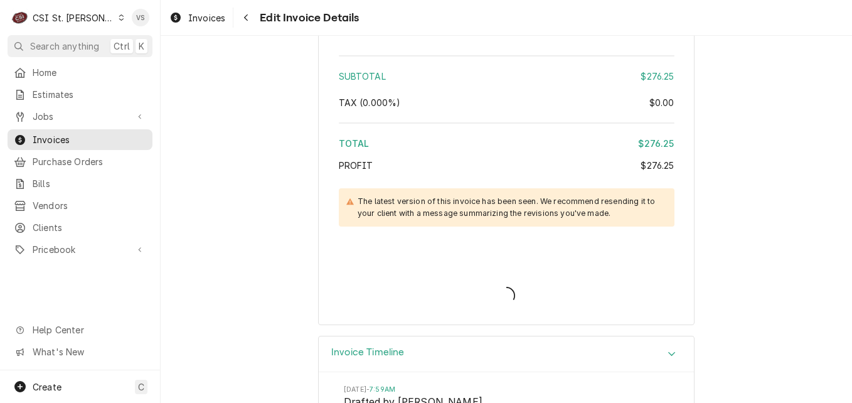
type textarea "x"
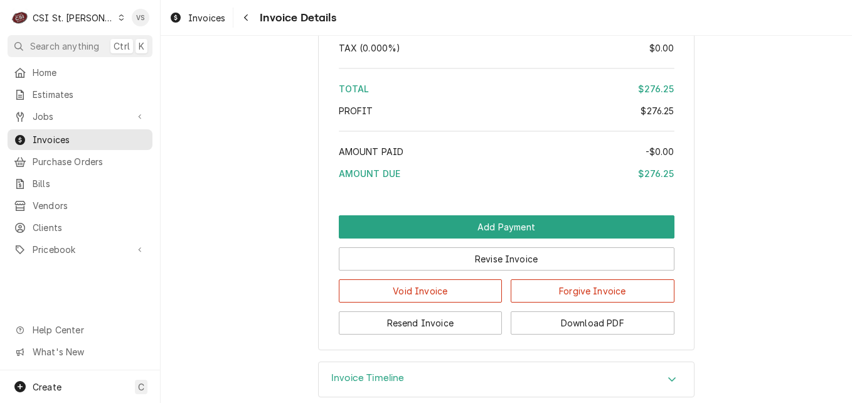
scroll to position [2133, 0]
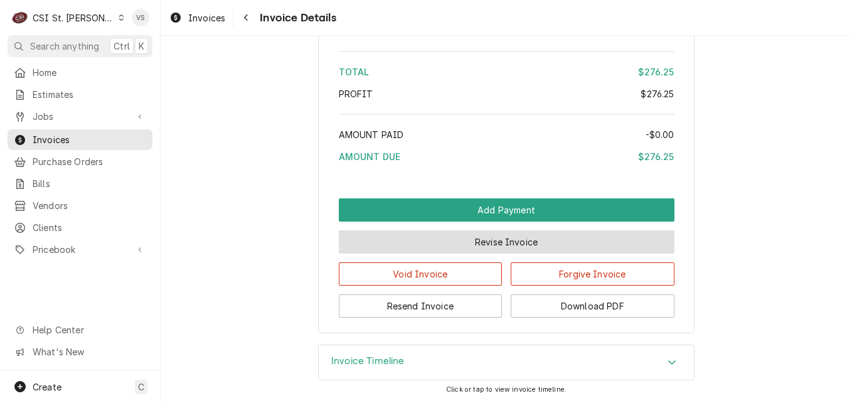
click at [484, 253] on button "Revise Invoice" at bounding box center [507, 241] width 336 height 23
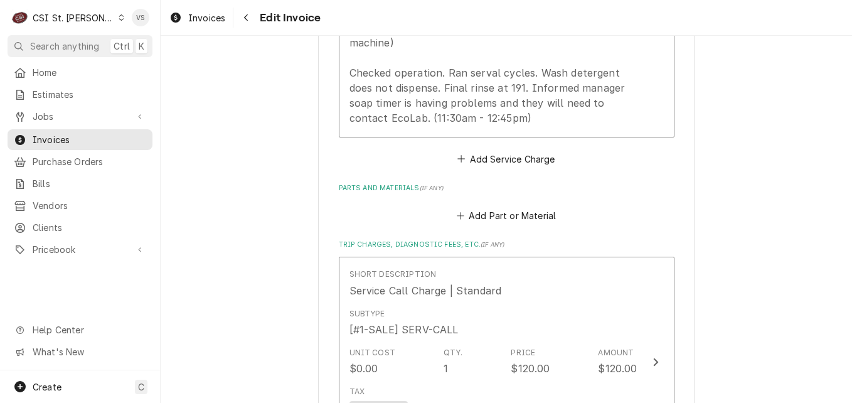
scroll to position [627, 0]
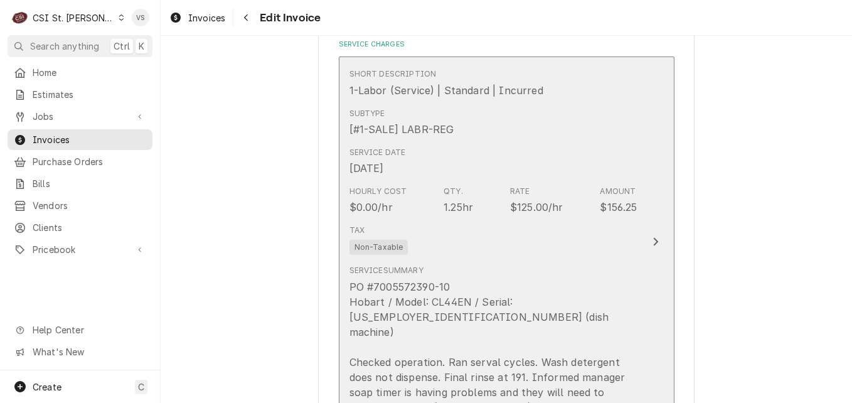
click at [494, 158] on div "Service Date [DATE]" at bounding box center [493, 161] width 288 height 39
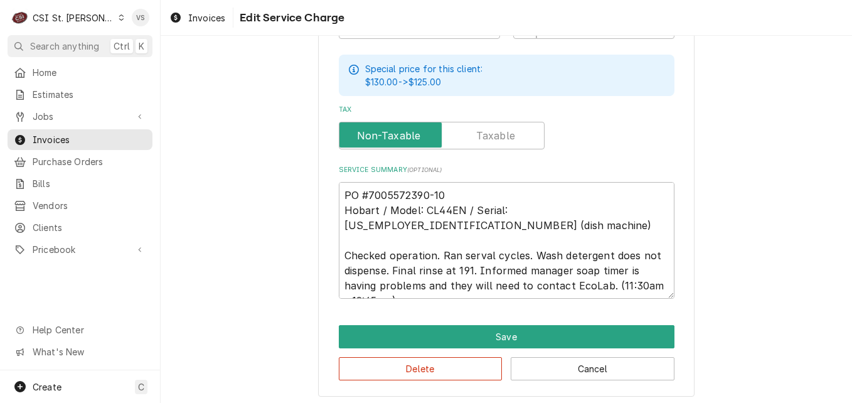
scroll to position [474, 0]
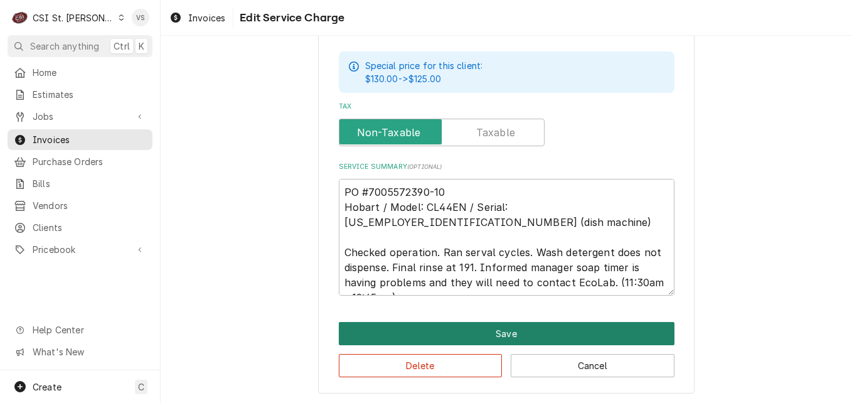
click at [456, 331] on button "Save" at bounding box center [507, 333] width 336 height 23
type textarea "x"
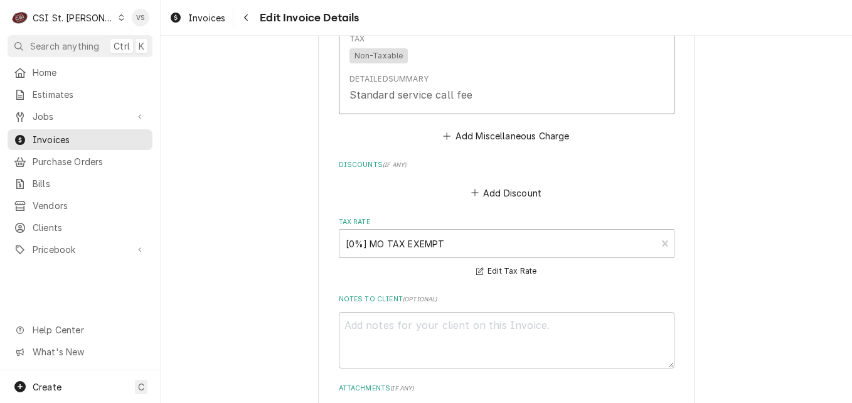
scroll to position [1718, 0]
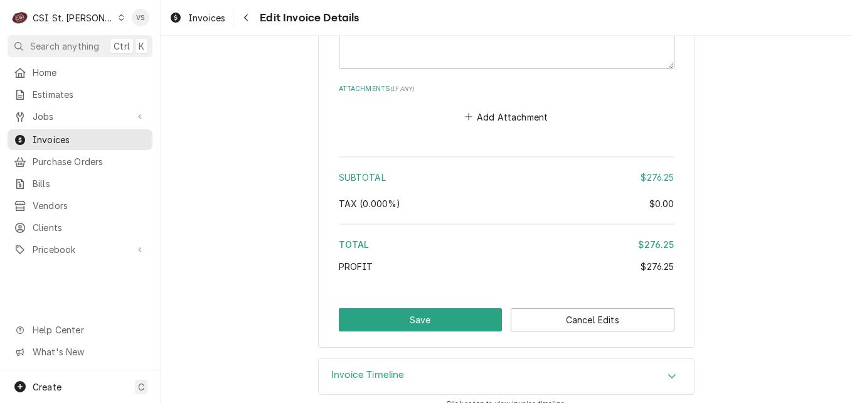
click at [667, 371] on icon "Accordion Header" at bounding box center [671, 376] width 9 height 10
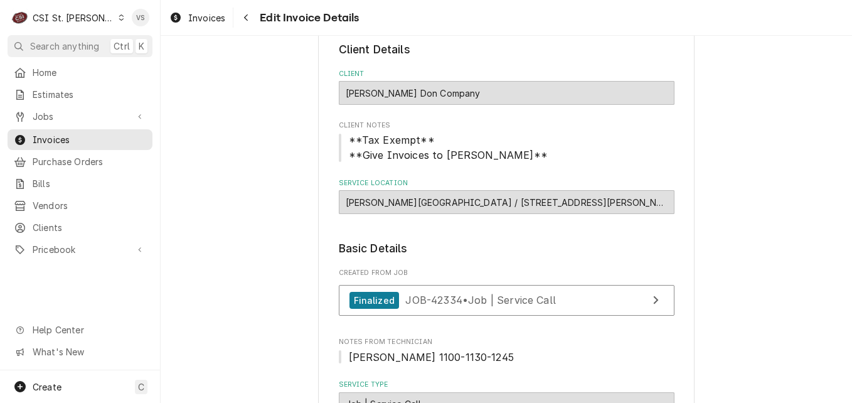
scroll to position [0, 0]
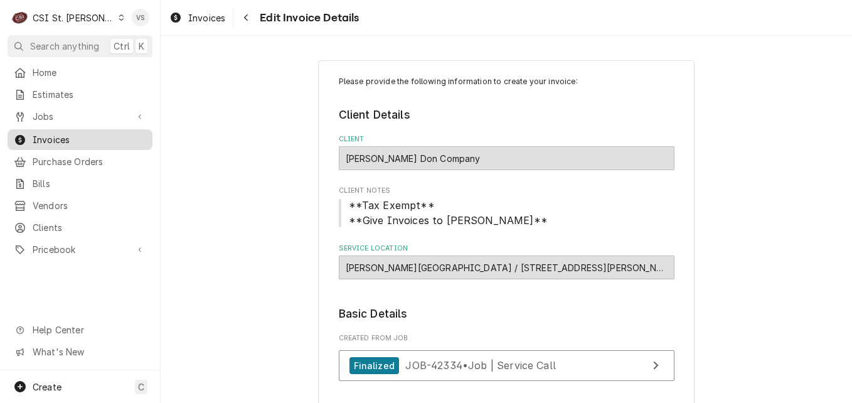
click at [72, 133] on span "Invoices" at bounding box center [90, 139] width 114 height 13
